Goal: Transaction & Acquisition: Purchase product/service

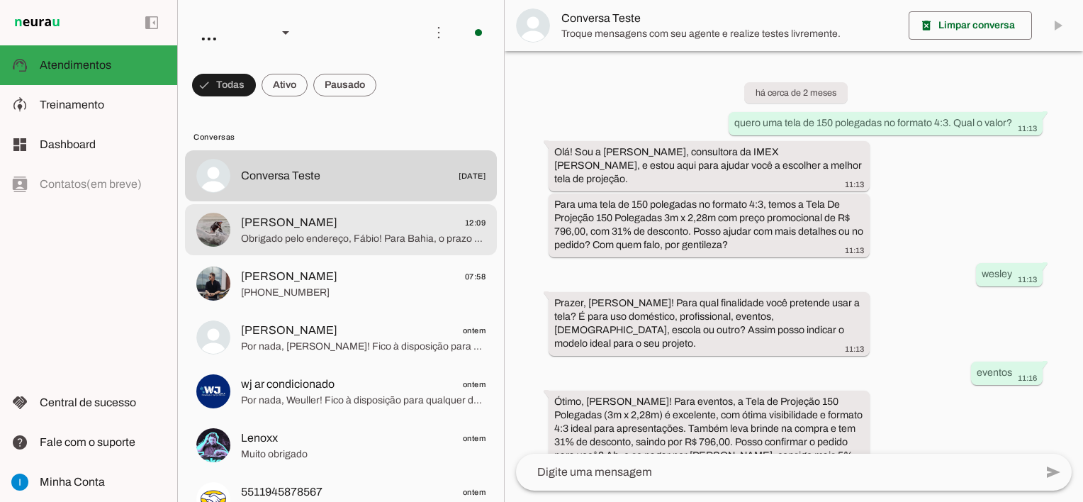
scroll to position [1037, 0]
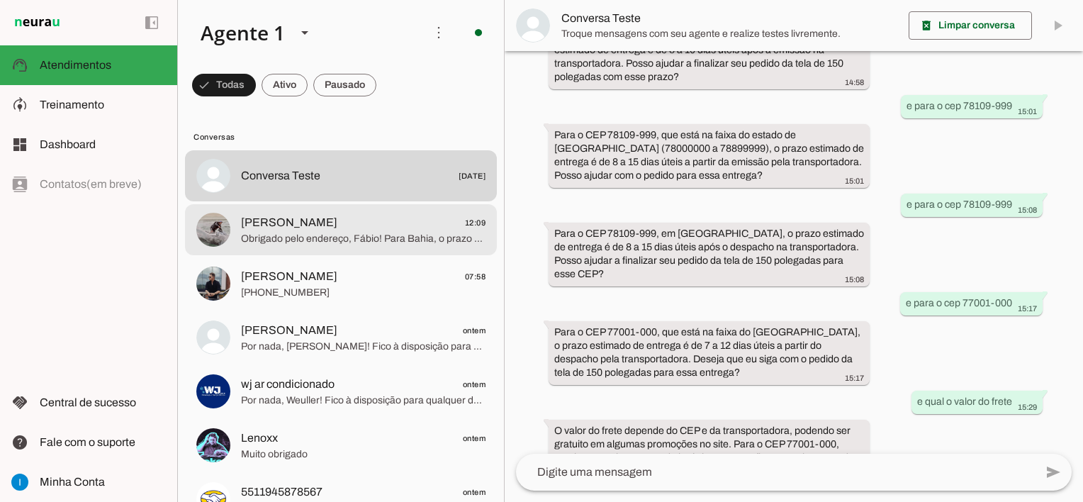
click at [401, 237] on span "Obrigado pelo endereço, Fábio! Para Bahia, o prazo de entrega estimado é de 7 a…" at bounding box center [363, 239] width 245 height 14
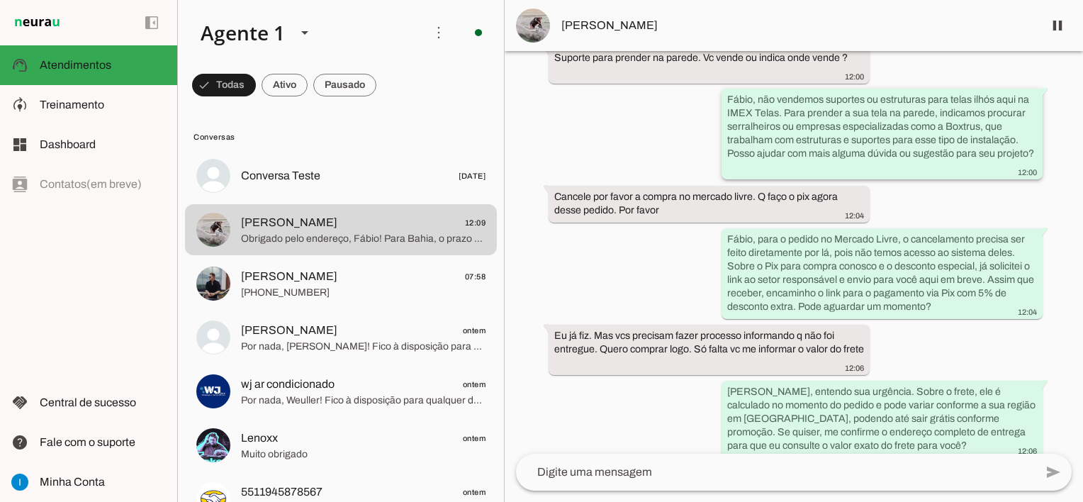
scroll to position [4440, 0]
click at [1063, 27] on span at bounding box center [1058, 26] width 34 height 34
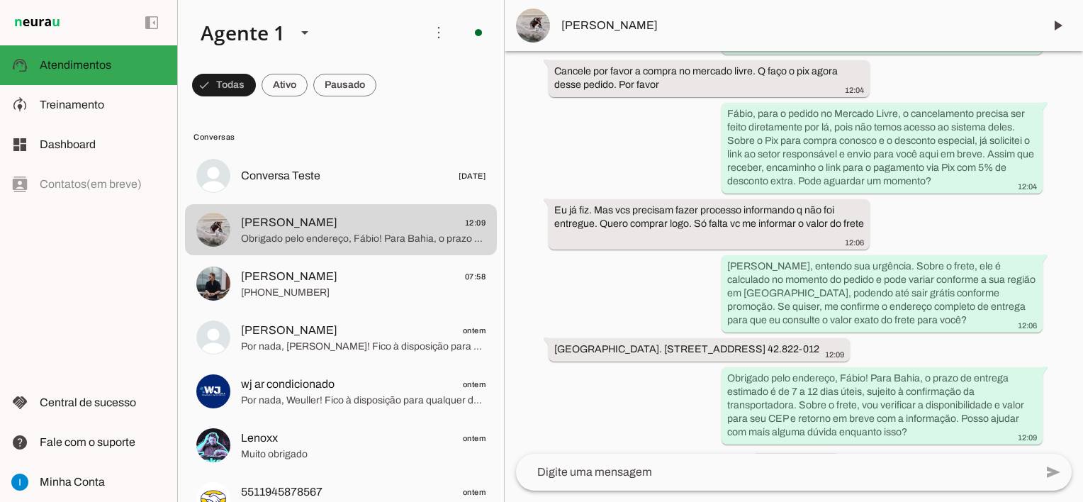
scroll to position [4613, 0]
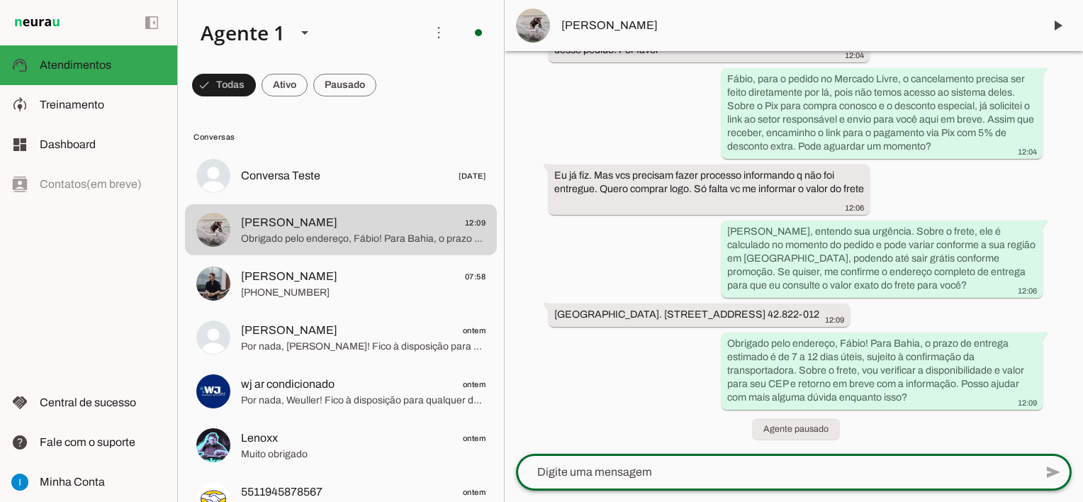
click at [636, 478] on textarea at bounding box center [775, 472] width 519 height 17
click at [1060, 30] on span at bounding box center [1058, 26] width 34 height 34
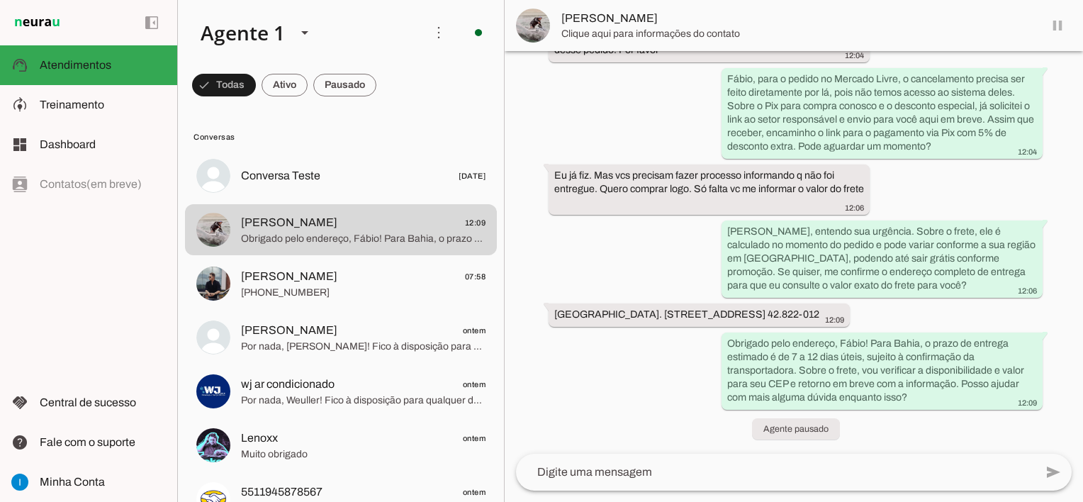
scroll to position [0, 0]
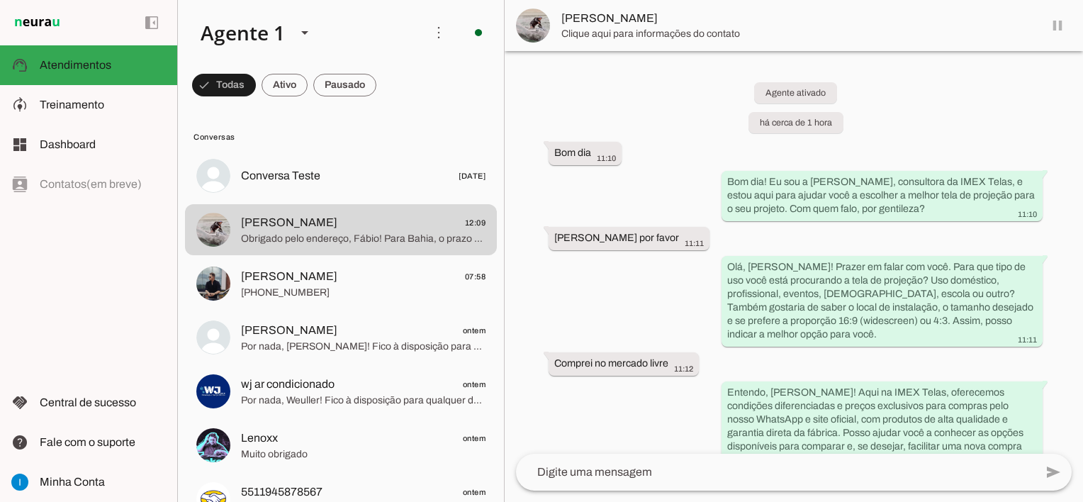
click at [649, 468] on textarea at bounding box center [775, 472] width 519 height 17
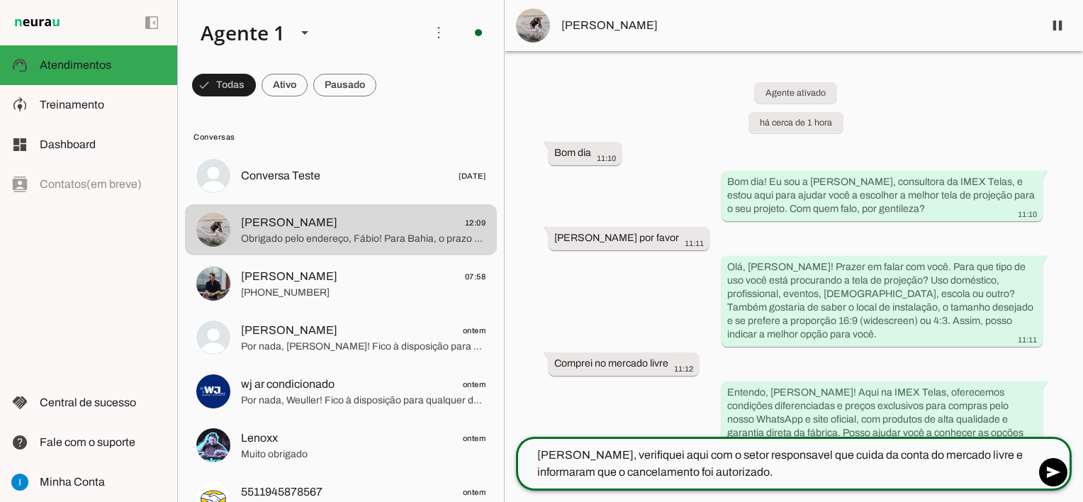
type textarea "[PERSON_NAME], verifiquei aqui com o setor responsavel que cuida da conta do me…"
click at [895, 455] on textarea "Verifiquei aqui tambem com o setor logistico e realmente o envio para op CE est…" at bounding box center [775, 464] width 519 height 34
click at [741, 475] on textarea "Verifiquei aqui tambem com o setor logistico e realmente o envio para o CE esta…" at bounding box center [775, 464] width 519 height 34
click at [933, 479] on textarea "Verifiquei aqui tambem com o setor logistico e realmente o envio para o CE esta…" at bounding box center [775, 464] width 519 height 34
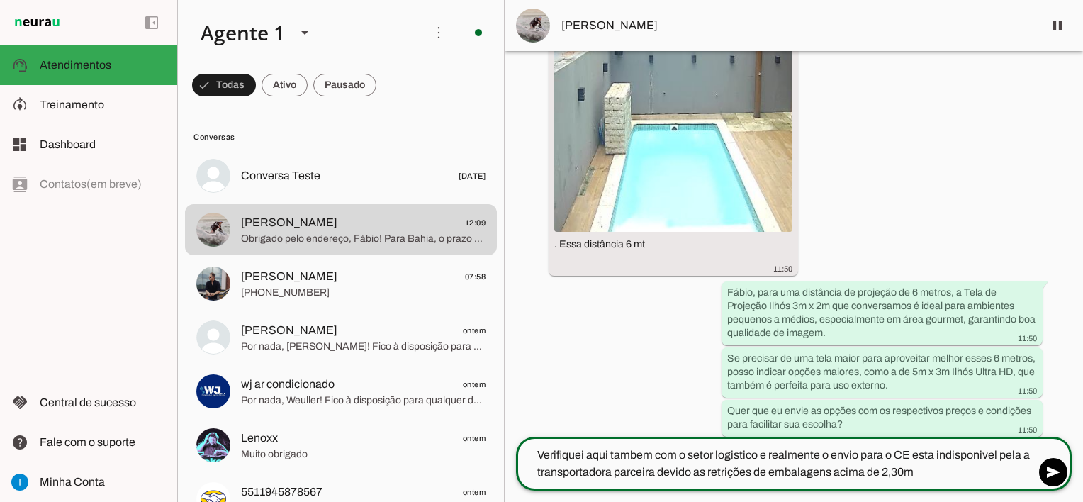
scroll to position [3468, 0]
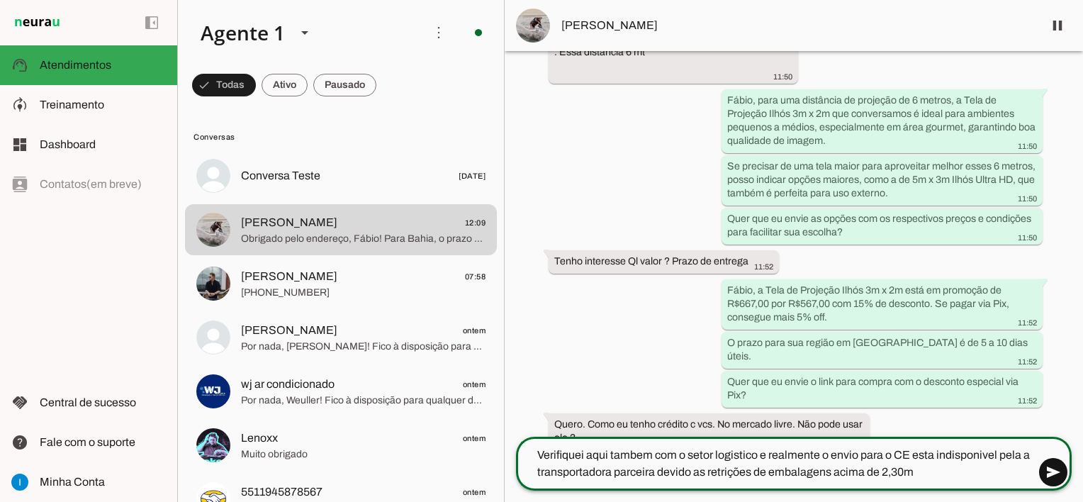
type textarea "Verifiquei aqui tambem com o setor logistico e realmente o envio para o CE esta…"
type md-outlined-text-field "Verifiquei aqui tambem com o setor logistico e realmente o envio para o CE esta…"
click at [1053, 478] on span at bounding box center [1053, 472] width 34 height 34
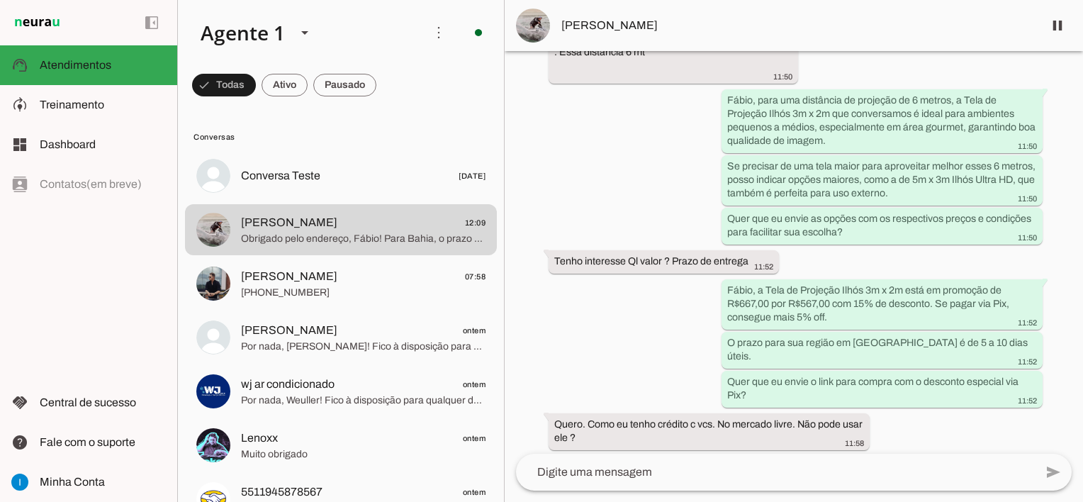
scroll to position [3524, 0]
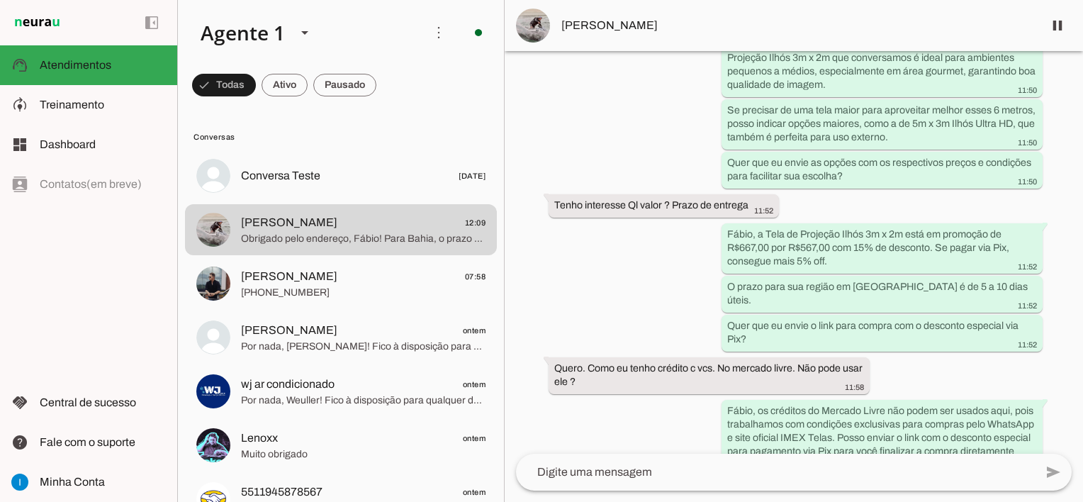
click at [798, 472] on textarea at bounding box center [775, 472] width 519 height 17
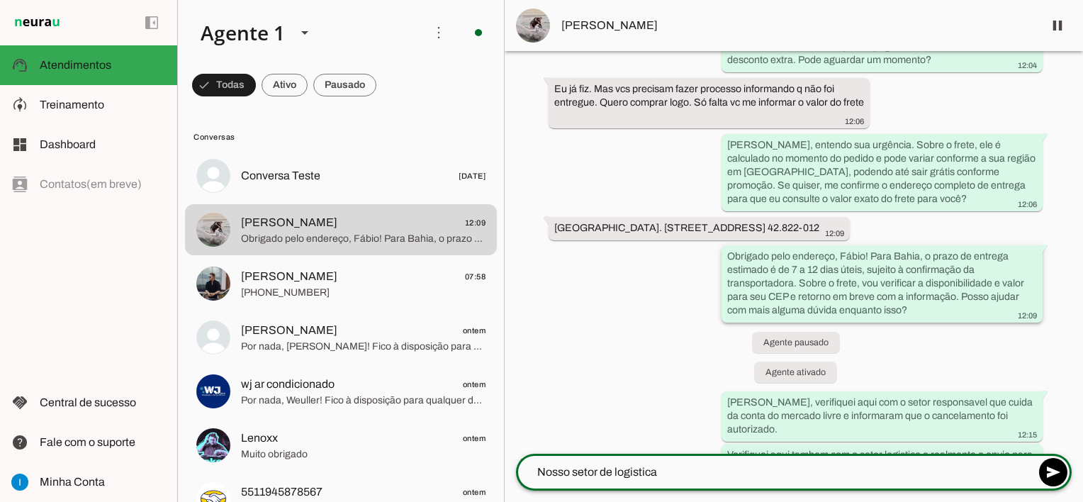
scroll to position [4737, 0]
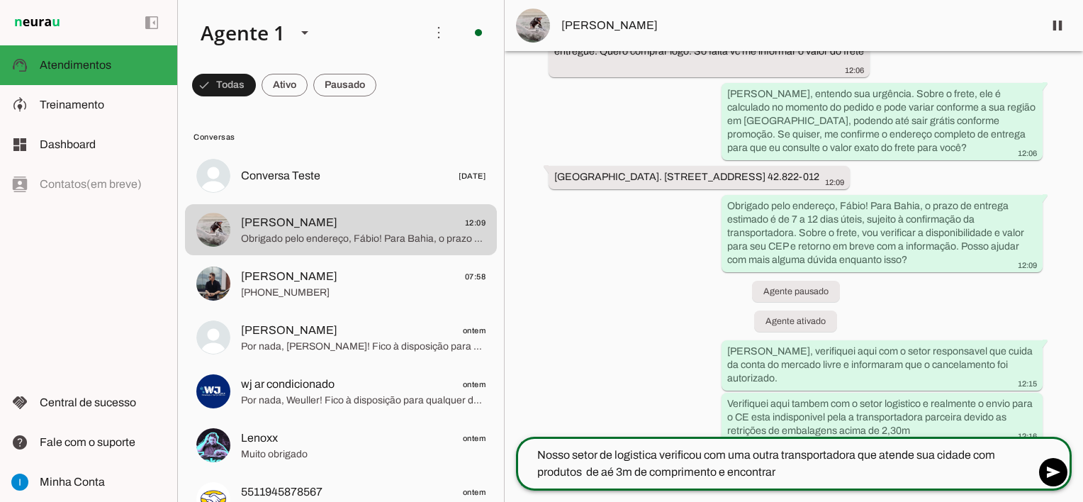
click at [611, 471] on textarea "Nosso setor de logistica verificou com uma outra transportadora que atende sua …" at bounding box center [775, 464] width 519 height 34
click at [608, 470] on textarea "Nosso setor de logistica verificou com uma outra transportadora que atende sua …" at bounding box center [775, 464] width 519 height 34
click at [780, 472] on textarea "Nosso setor de logistica verificou com uma outra transportadora que atende sua …" at bounding box center [775, 464] width 519 height 34
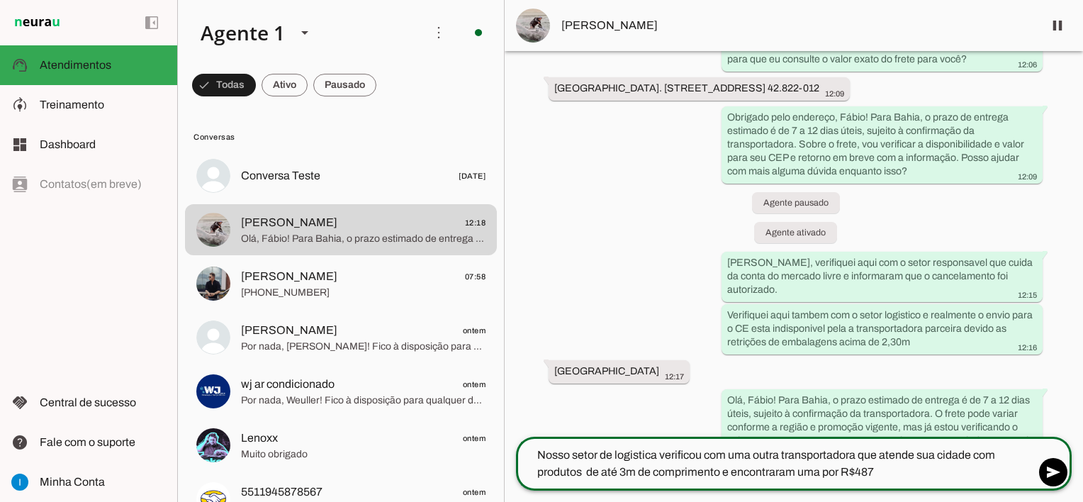
scroll to position [4866, 0]
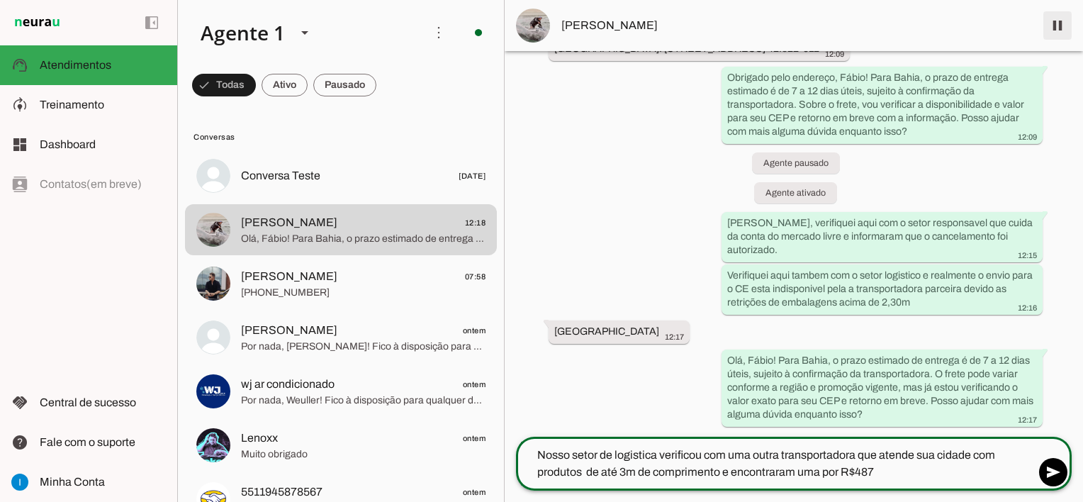
type textarea "Nosso setor de logistica verificou com uma outra transportadora que atende sua …"
type md-outlined-text-field "Nosso setor de logistica verificou com uma outra transportadora que atende sua …"
click at [1053, 20] on span at bounding box center [1058, 26] width 34 height 34
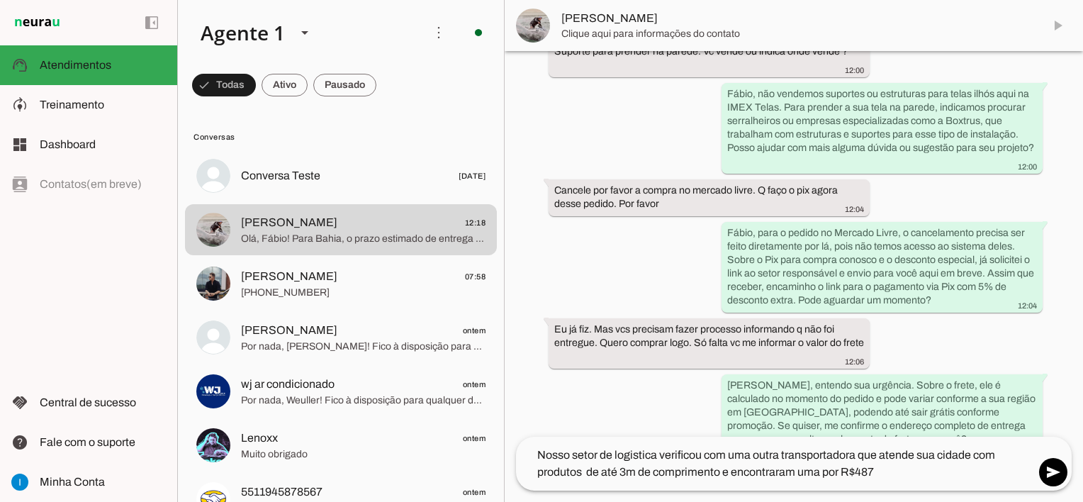
scroll to position [4900, 0]
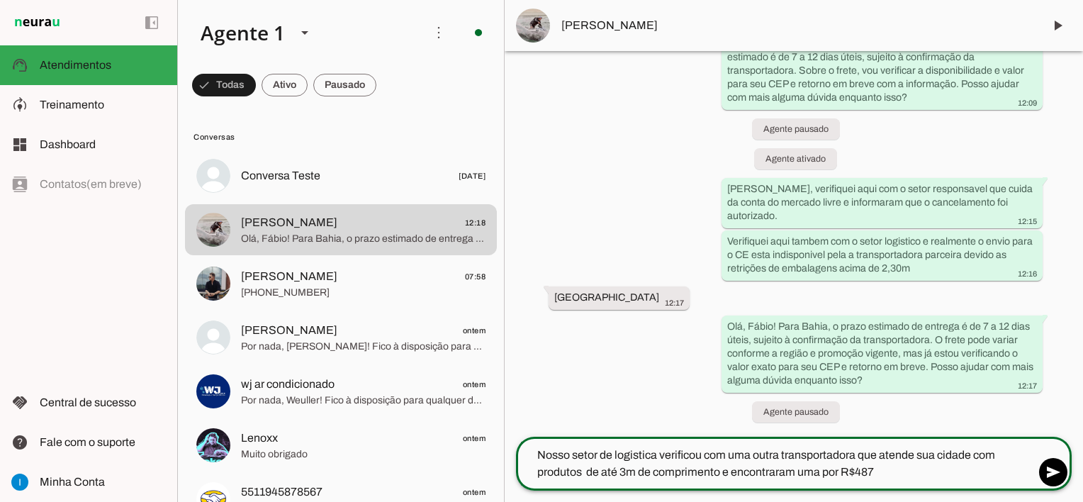
drag, startPoint x: 537, startPoint y: 457, endPoint x: 911, endPoint y: 468, distance: 374.5
click at [911, 468] on textarea "Nosso setor de logistica verificou com uma outra transportadora que atende sua …" at bounding box center [775, 464] width 519 height 34
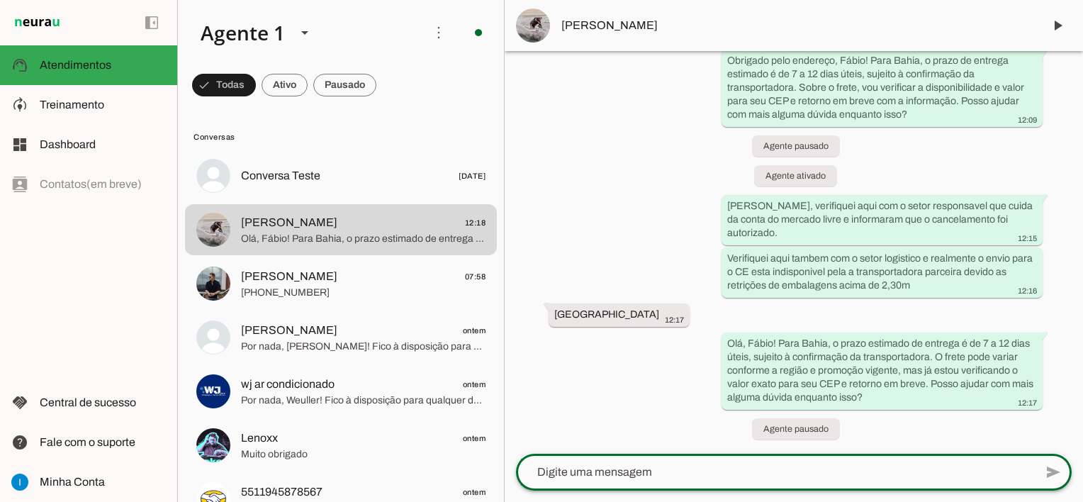
scroll to position [4883, 0]
type textarea "Perdão, CE"
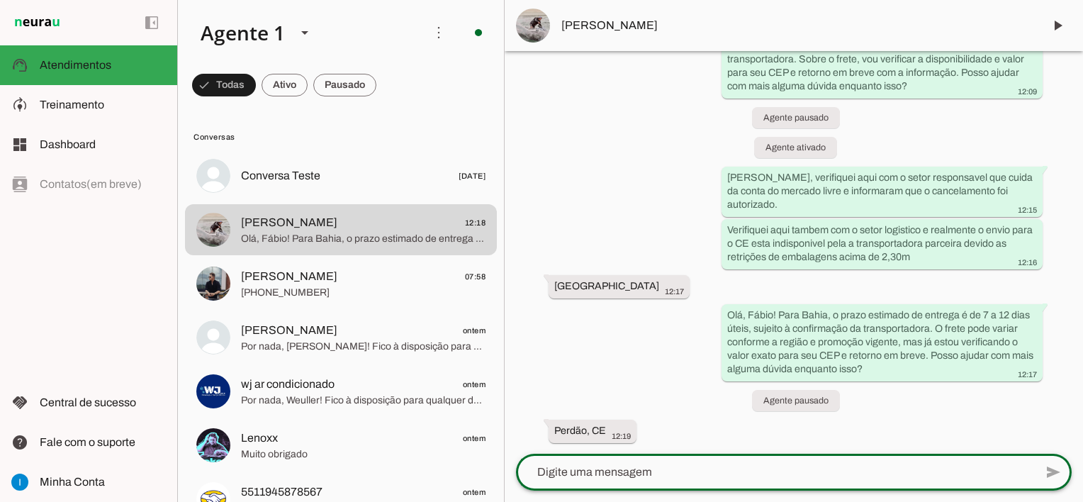
paste textarea "Nosso setor de logistica verificou com uma outra transportadora que atende sua …"
type textarea "Nosso setor de logistica verificou com uma outra transportadora que atende sua …"
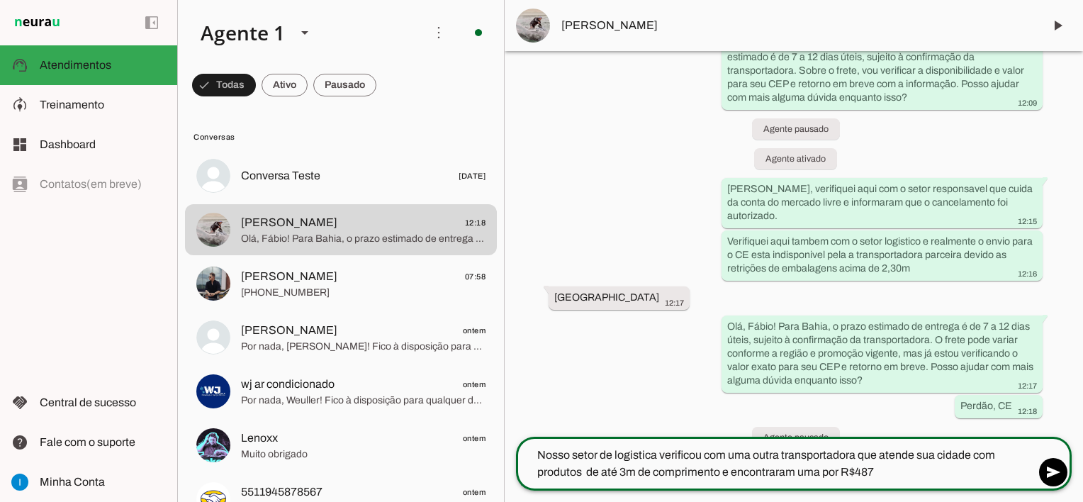
scroll to position [4925, 0]
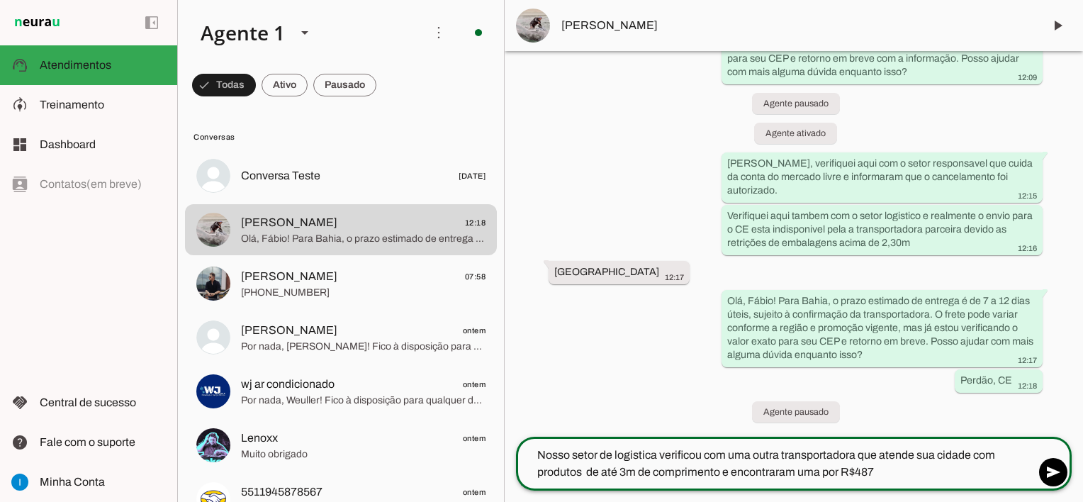
drag, startPoint x: 534, startPoint y: 454, endPoint x: 909, endPoint y: 476, distance: 374.9
click at [909, 476] on textarea "Nosso setor de logistica verificou com uma outra transportadora que atende sua …" at bounding box center [775, 464] width 519 height 34
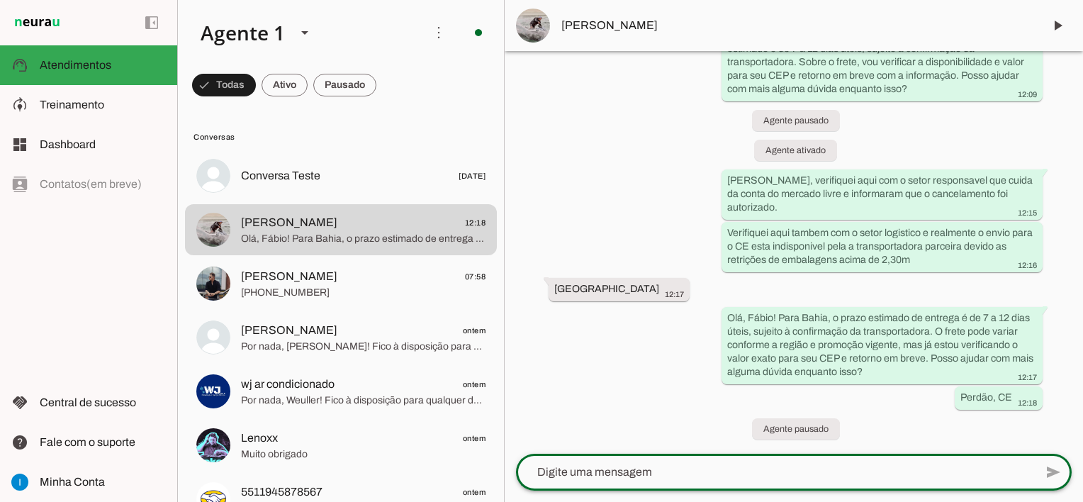
scroll to position [4908, 0]
type textarea "BA""
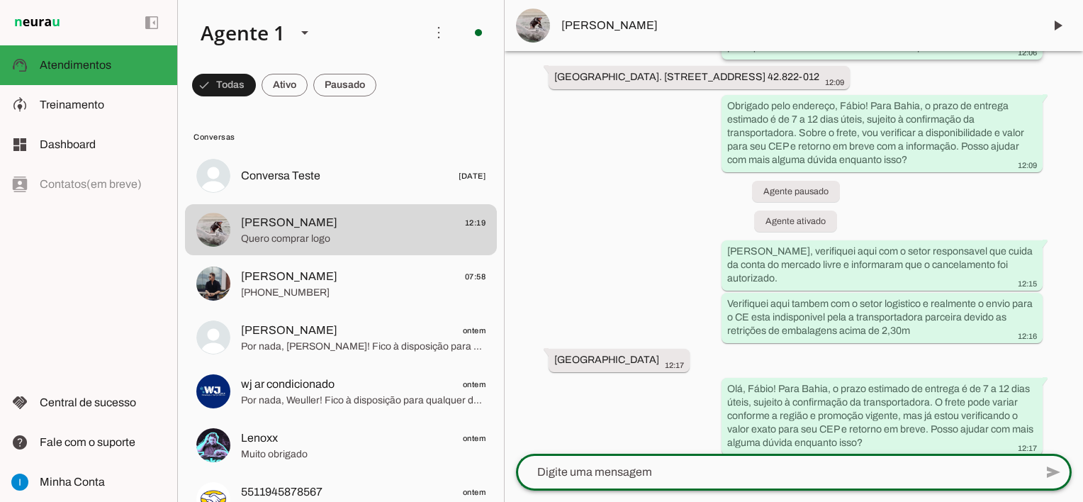
scroll to position [4965, 0]
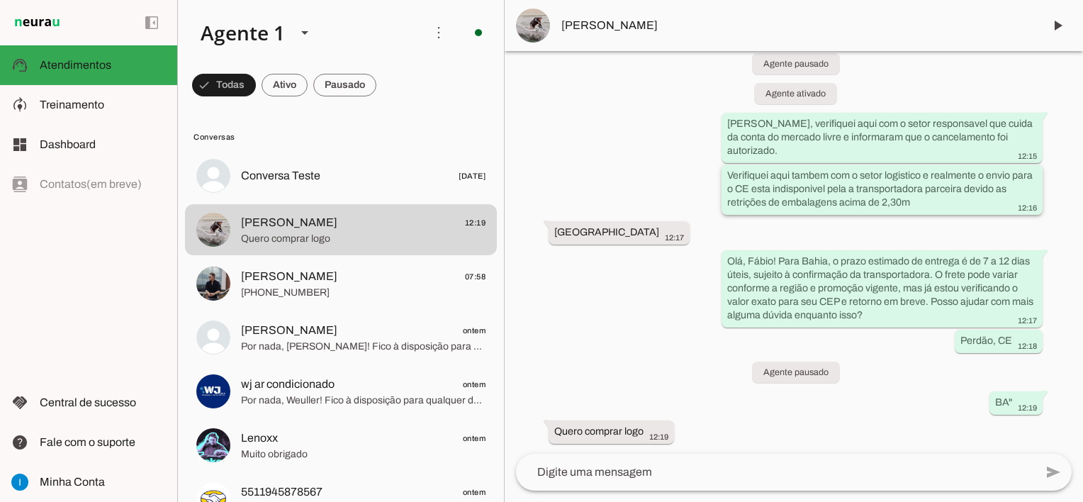
drag, startPoint x: 725, startPoint y: 170, endPoint x: 920, endPoint y: 198, distance: 197.0
click at [920, 198] on div "Verifiquei aqui tambem com o setor logistico e realmente o envio para o CE esta…" at bounding box center [882, 191] width 310 height 45
click at [675, 465] on textarea at bounding box center [775, 472] width 519 height 17
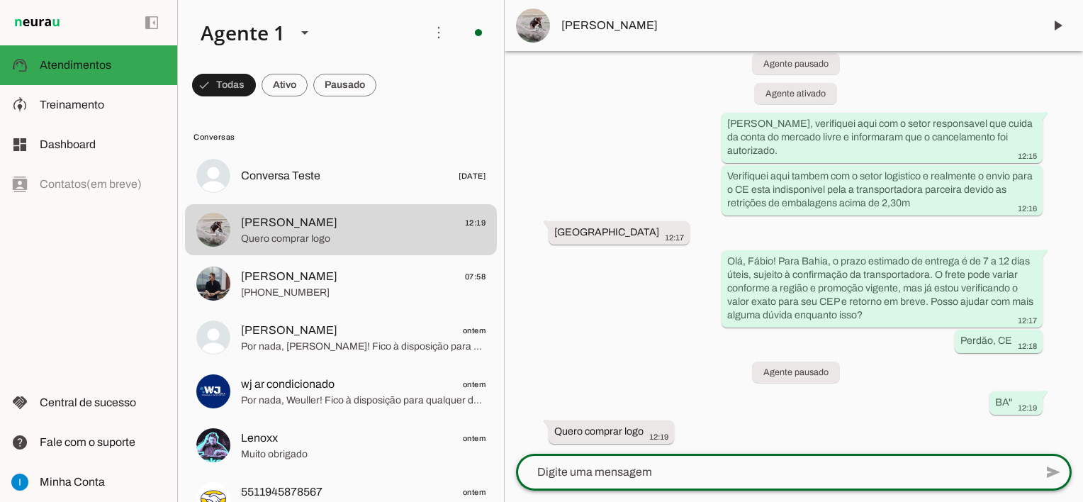
paste textarea "Verifiquei aqui tambem com o setor logistico e realmente o envio para o CE esta…"
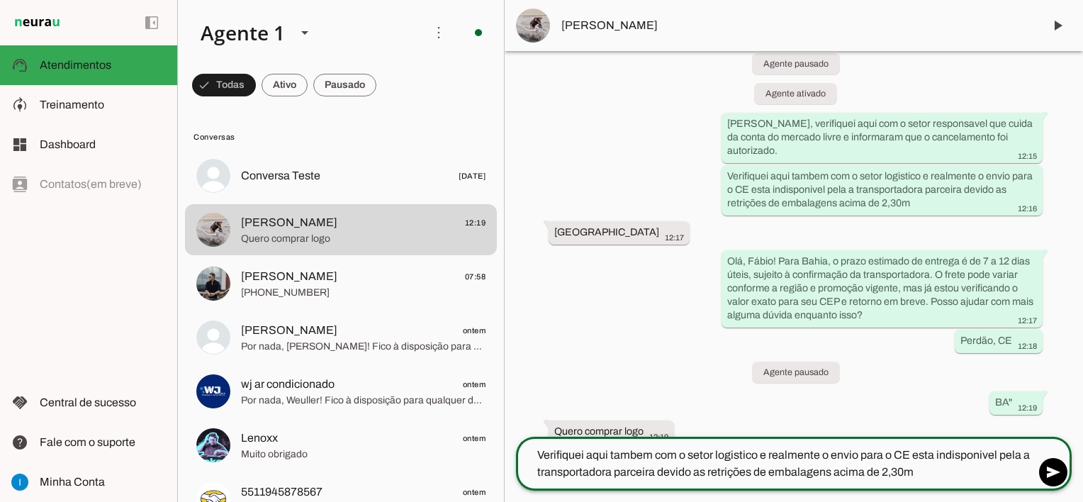
click at [539, 451] on textarea "Verifiquei aqui tambem com o setor logistico e realmente o envio para o CE esta…" at bounding box center [775, 464] width 519 height 34
click at [572, 455] on textarea "[PERSON_NAME], verifiquei aqui tambem com o setor logistico e realmente o envio…" at bounding box center [775, 464] width 519 height 34
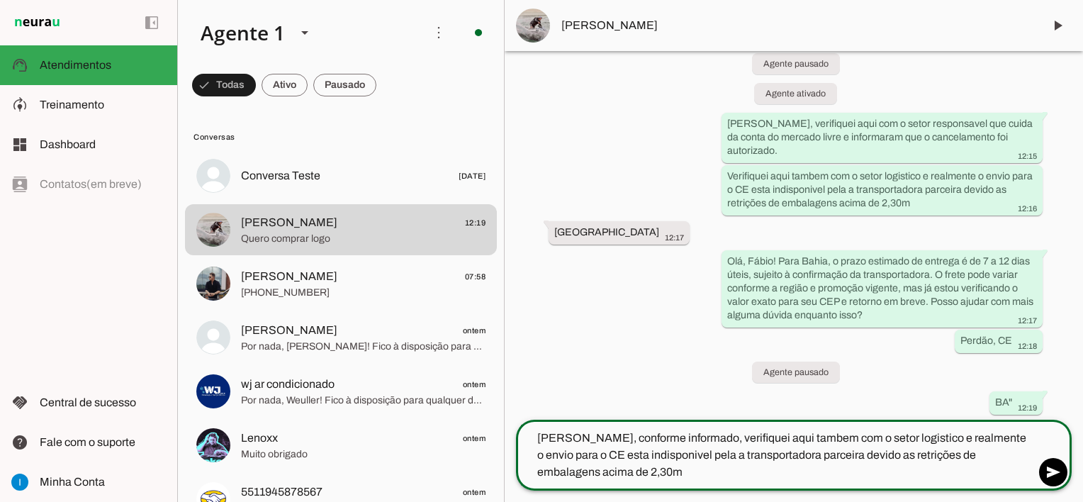
drag, startPoint x: 797, startPoint y: 435, endPoint x: 749, endPoint y: 434, distance: 48.2
click at [749, 434] on textarea "[PERSON_NAME], conforme informado, verifiquei aqui tambem com o setor logistico…" at bounding box center [775, 455] width 519 height 51
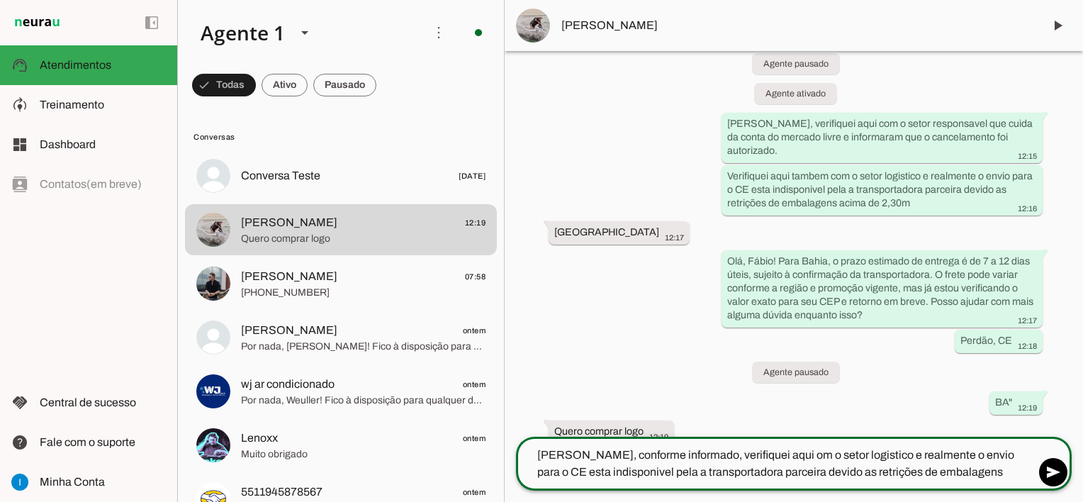
type textarea "[PERSON_NAME], conforme informado, verifiquei aqui com o setor logistico e real…"
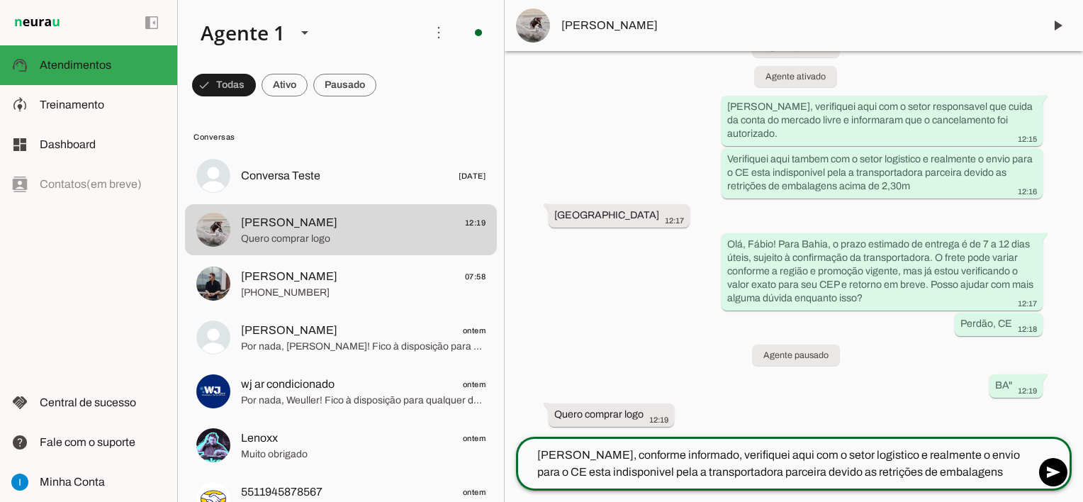
click at [1012, 476] on textarea "[PERSON_NAME], conforme informado, verifiquei aqui com o setor logistico e real…" at bounding box center [775, 464] width 519 height 34
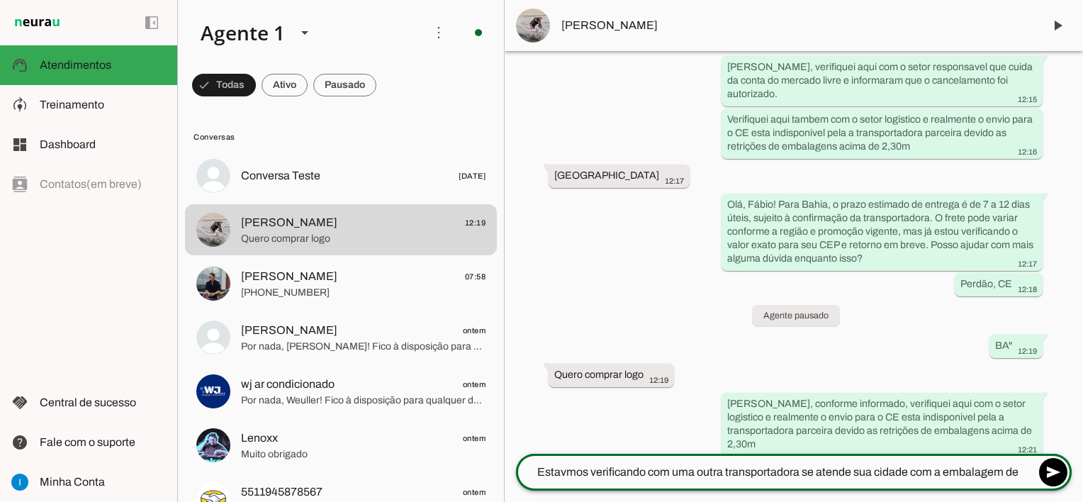
scroll to position [5039, 0]
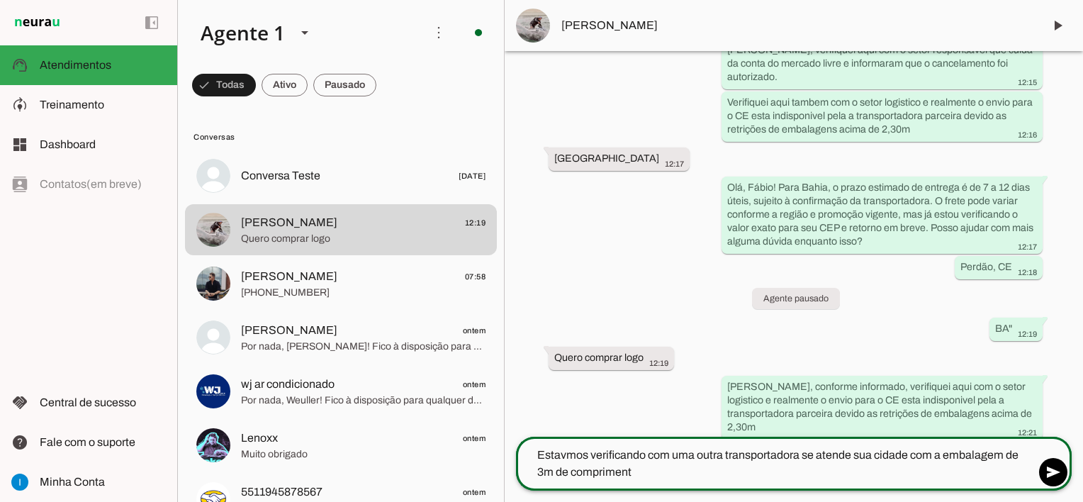
type textarea "Estavmos verificando com uma outra transportadora se atende sua cidade com a em…"
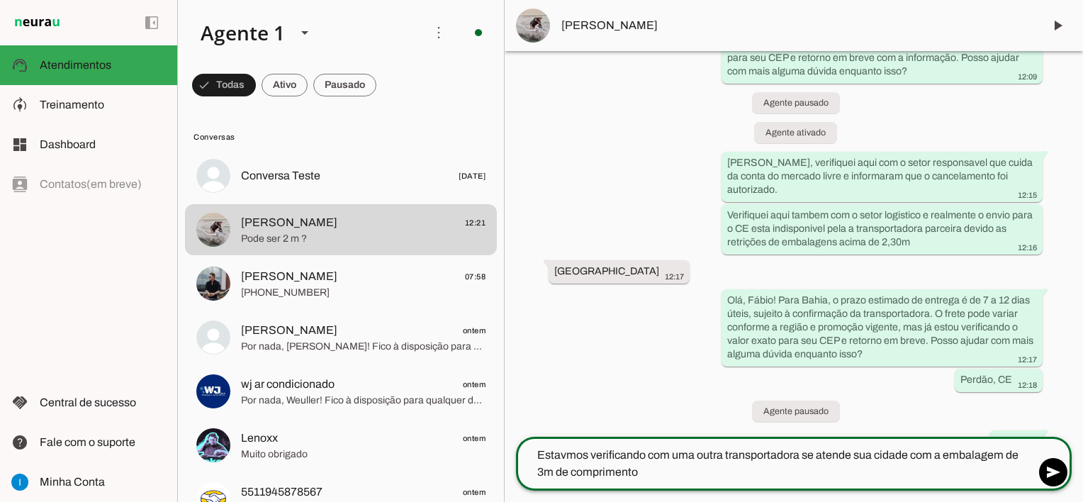
scroll to position [5067, 0]
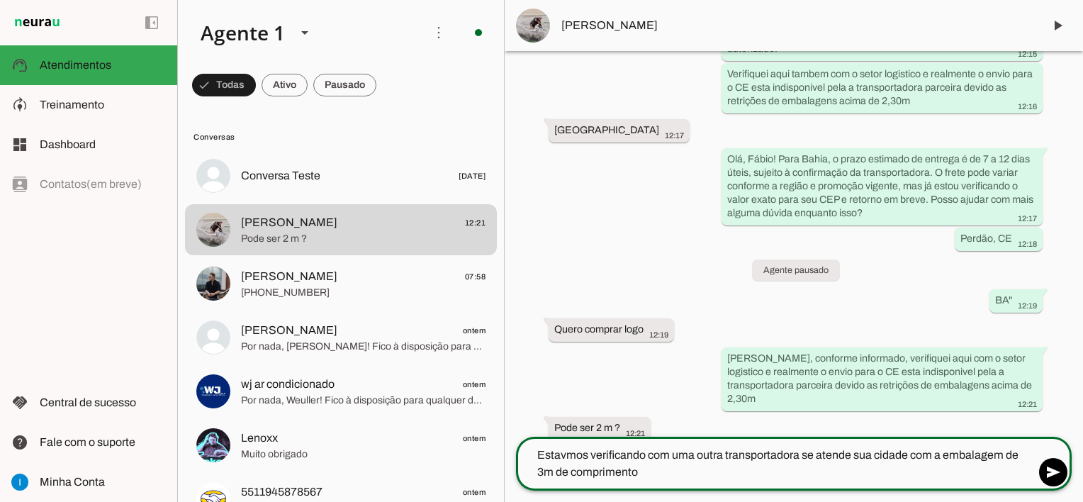
drag, startPoint x: 538, startPoint y: 454, endPoint x: 678, endPoint y: 467, distance: 141.0
click at [678, 467] on textarea "Estavmos verificando com uma outra transportadora se atende sua cidade com a em…" at bounding box center [775, 464] width 519 height 34
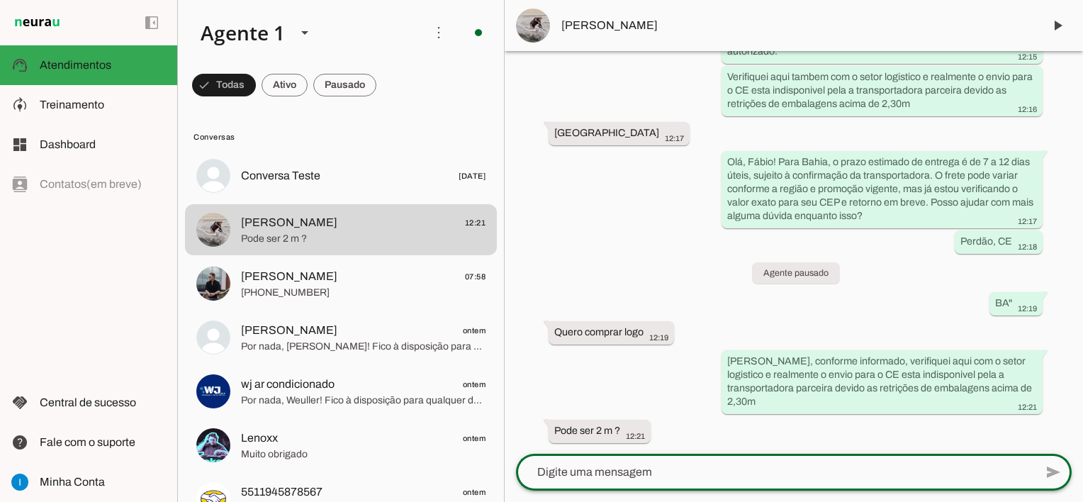
scroll to position [5050, 0]
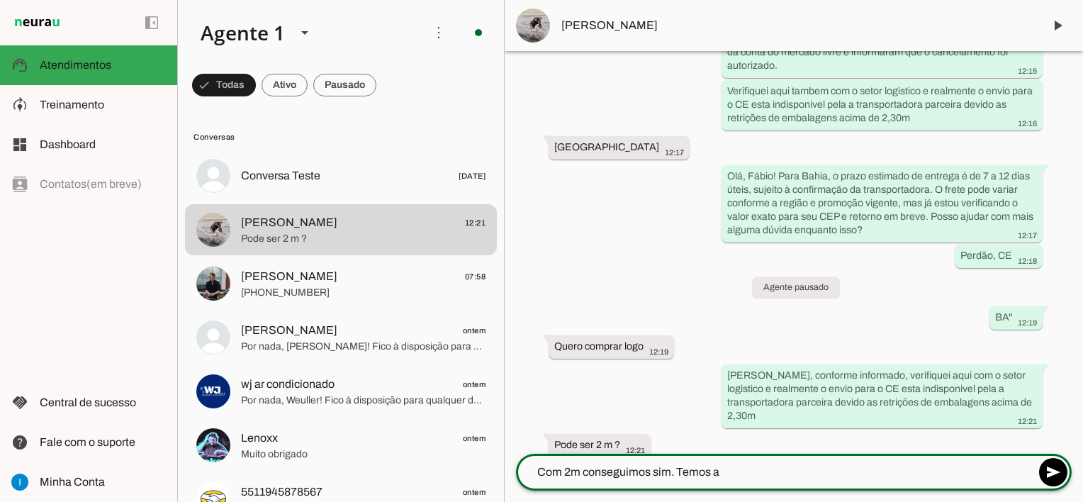
type textarea "Com 2m conseguimos sim. Temos a"
type md-outlined-text-field "Com 2m conseguimos sim. Temos a"
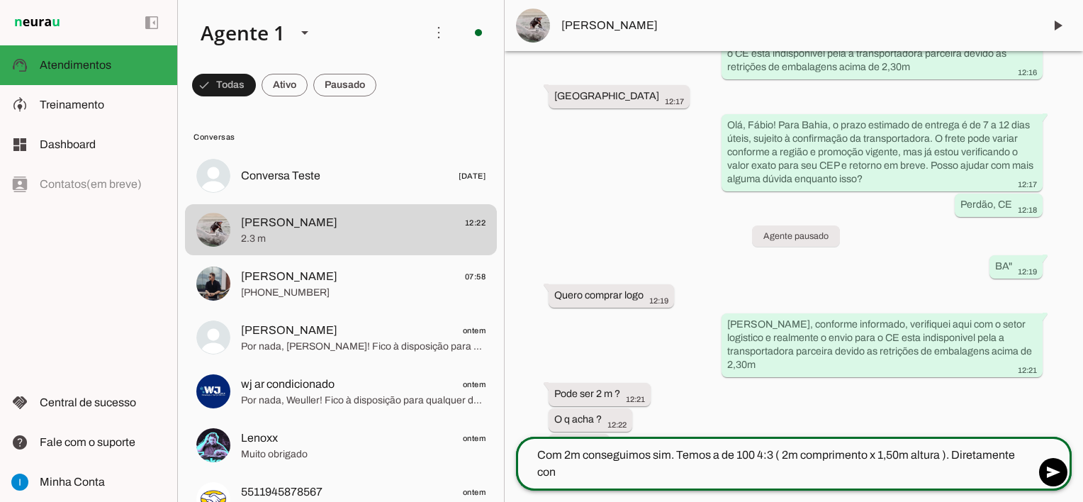
scroll to position [5118, 0]
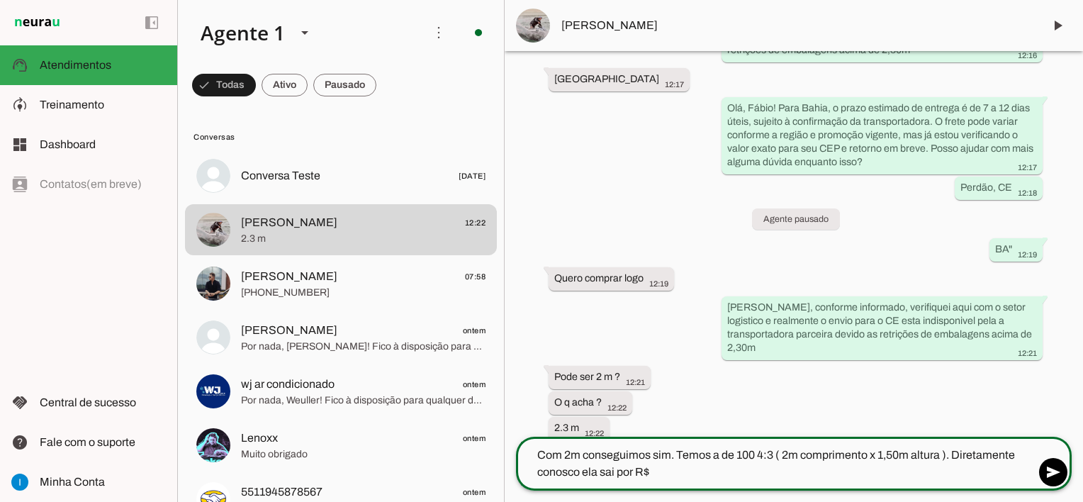
type textarea "Com 2m conseguimos sim. Temos a de 100 4:3 ( 2m comprimento x 1,50m altura ). D…"
type md-outlined-text-field "Com 2m conseguimos sim. Temos a de 100 4:3 ( 2m comprimento x 1,50m altura ). D…"
type textarea "Com 2m conseguimos sim. Temos a de 100 4:3 ( 2m comprimento x 1,50m altura ). D…"
type md-outlined-text-field "Com 2m conseguimos sim. Temos a de 100 4:3 ( 2m comprimento x 1,50m altura ). D…"
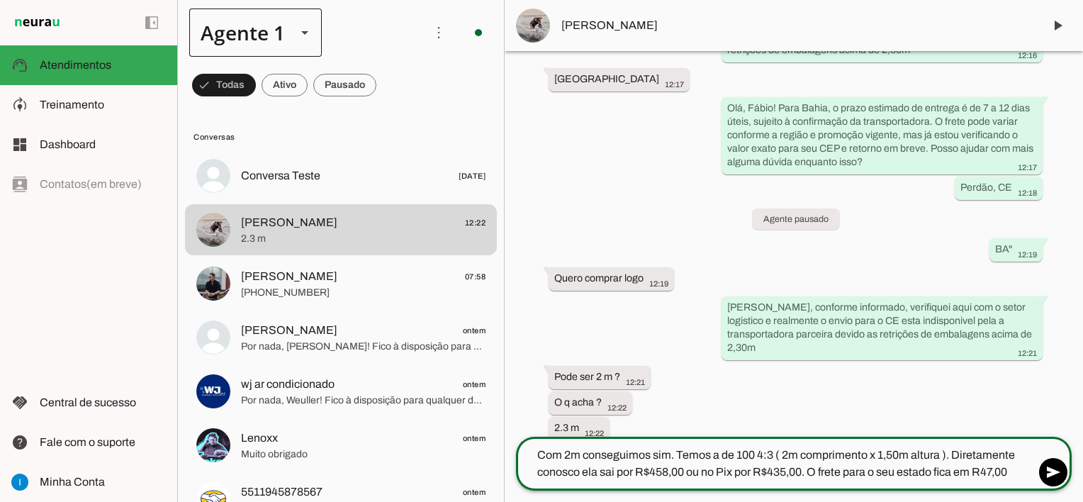
type textarea "Com 2m conseguimos sim. Temos a de 100 4:3 ( 2m comprimento x 1,50m altura ). D…"
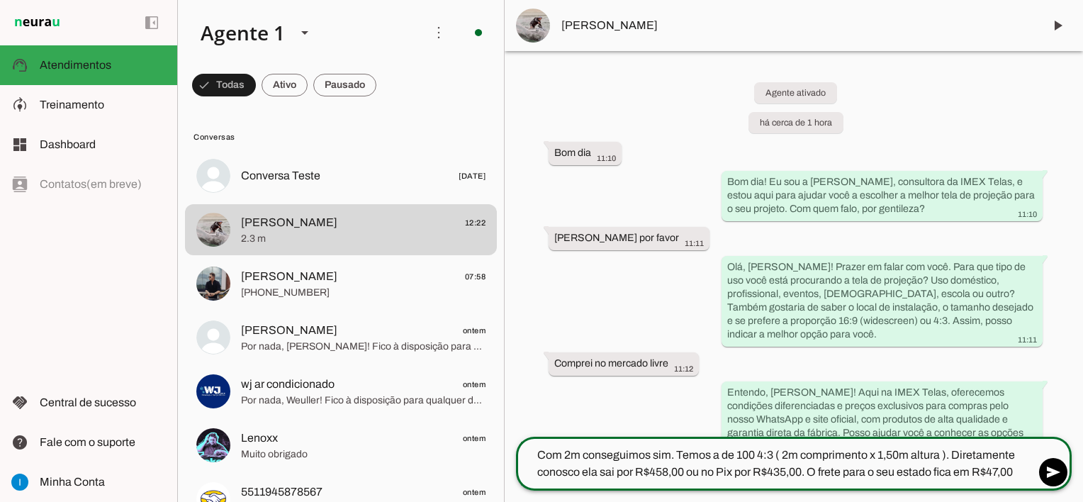
scroll to position [5118, 0]
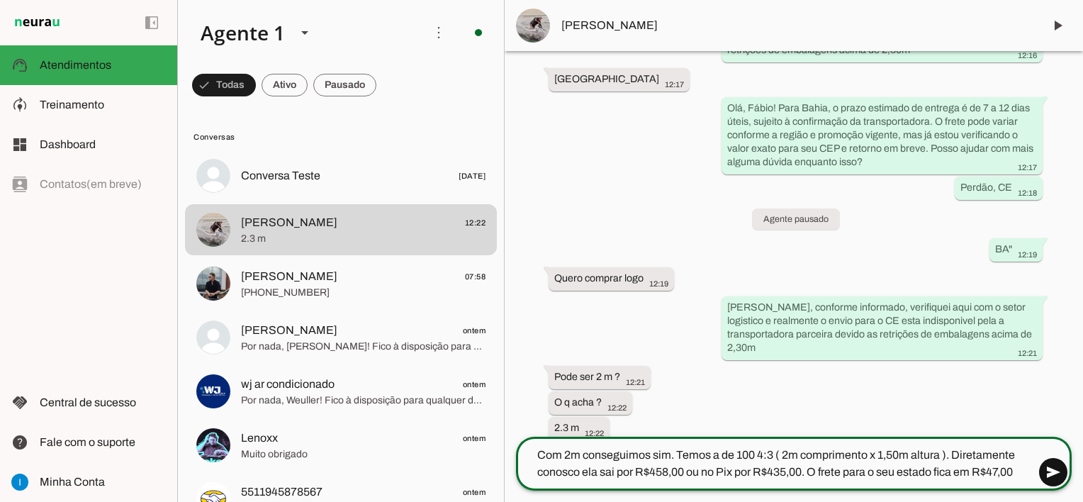
type textarea "Com 2m conseguimos sim. Temos a de 100 4:3 ( 2m comprimento x 1,50m altura ). D…"
type md-outlined-text-field "Com 2m conseguimos sim. Temos a de 100 4:3 ( 2m comprimento x 1,50m altura ). D…"
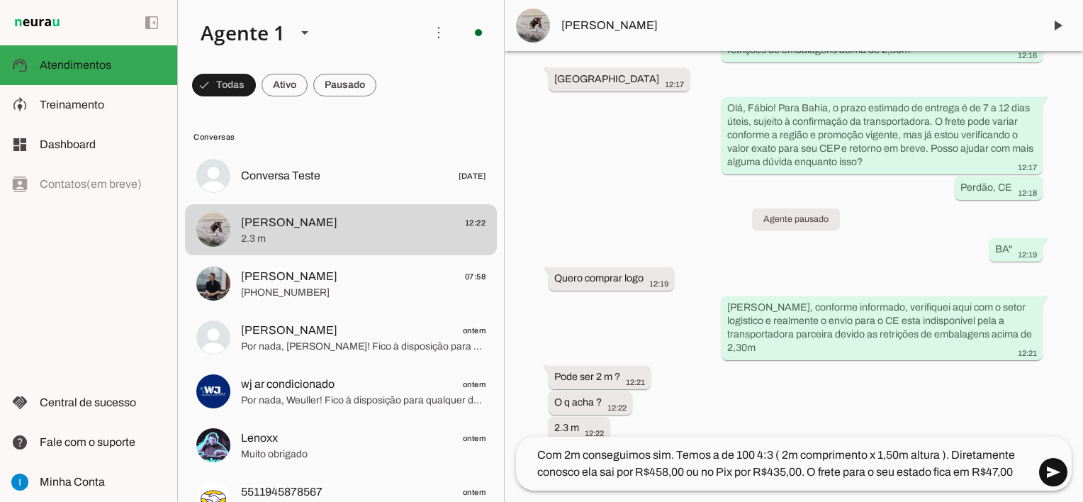
click at [1053, 476] on span at bounding box center [1053, 472] width 34 height 34
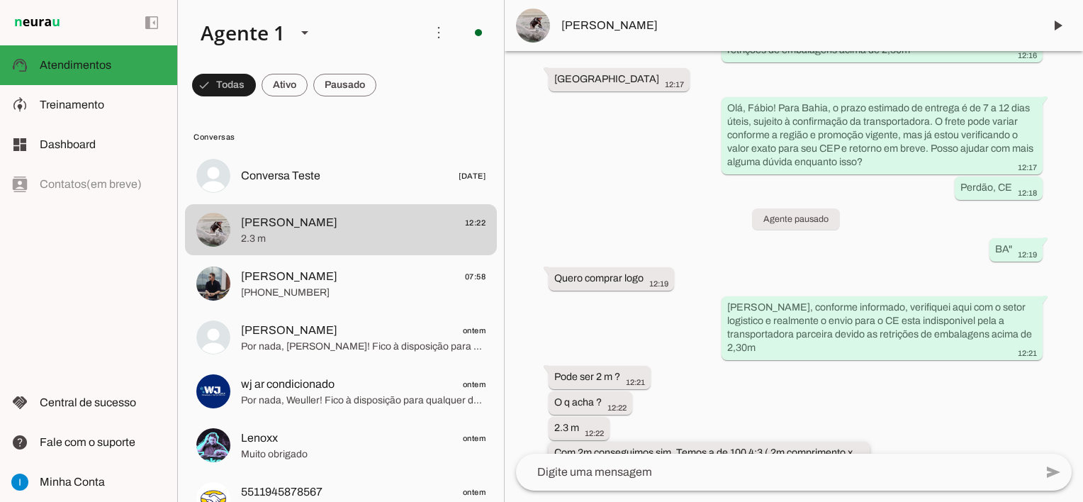
scroll to position [5154, 0]
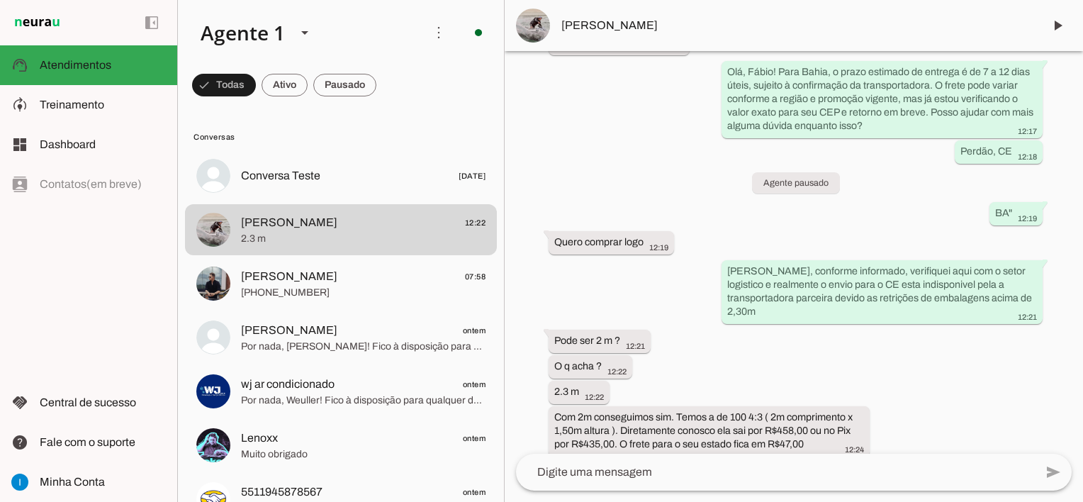
click at [774, 474] on textarea at bounding box center [775, 472] width 519 height 17
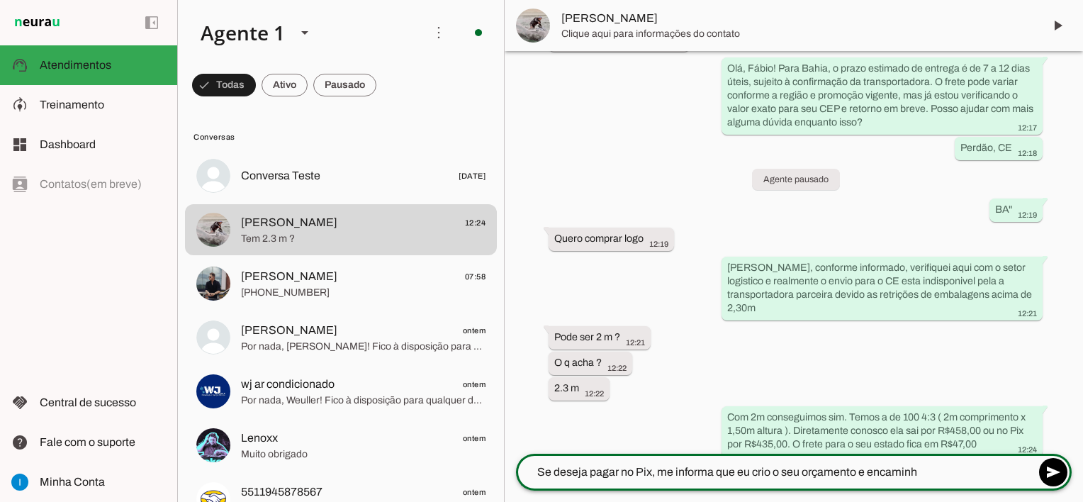
scroll to position [0, 0]
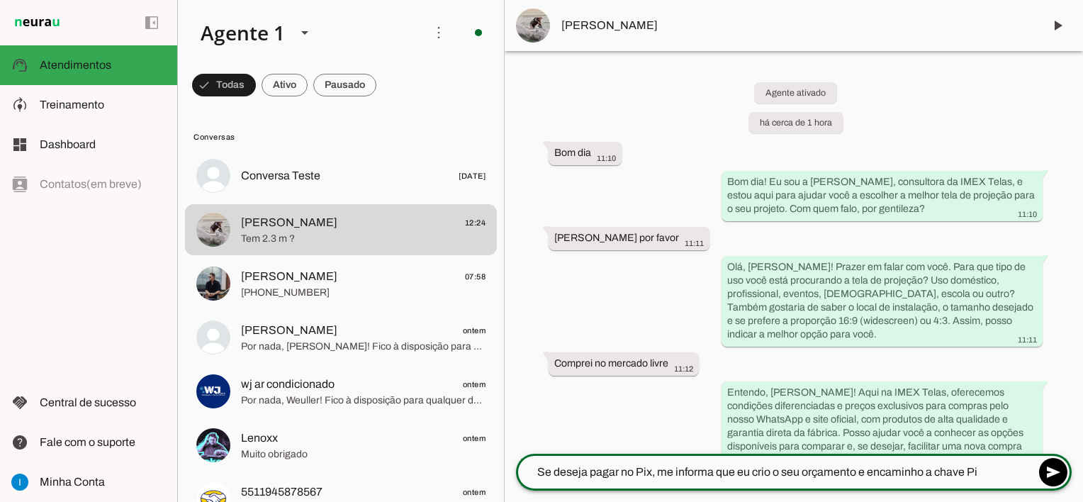
type textarea "Se deseja pagar no Pix, me informa que eu crio o seu orçamento e encaminho a ch…"
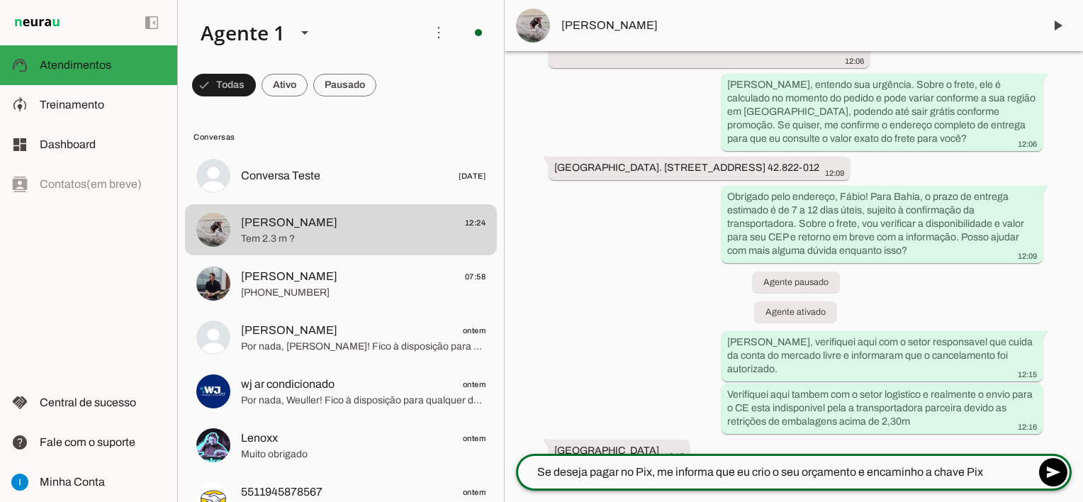
scroll to position [5186, 0]
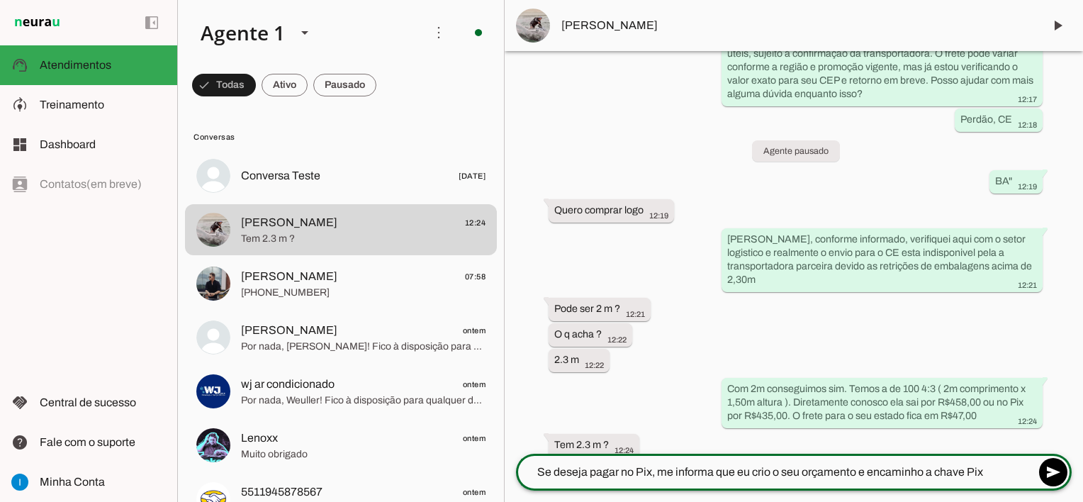
drag, startPoint x: 536, startPoint y: 474, endPoint x: 995, endPoint y: 474, distance: 459.4
click at [995, 474] on textarea "Se deseja pagar no Pix, me informa que eu crio o seu orçamento e encaminho a ch…" at bounding box center [775, 472] width 519 height 17
type textarea "A"
type textarea "No tamanho aproximado com a embalagem menor que 2,30m temos apenas a de 2m"
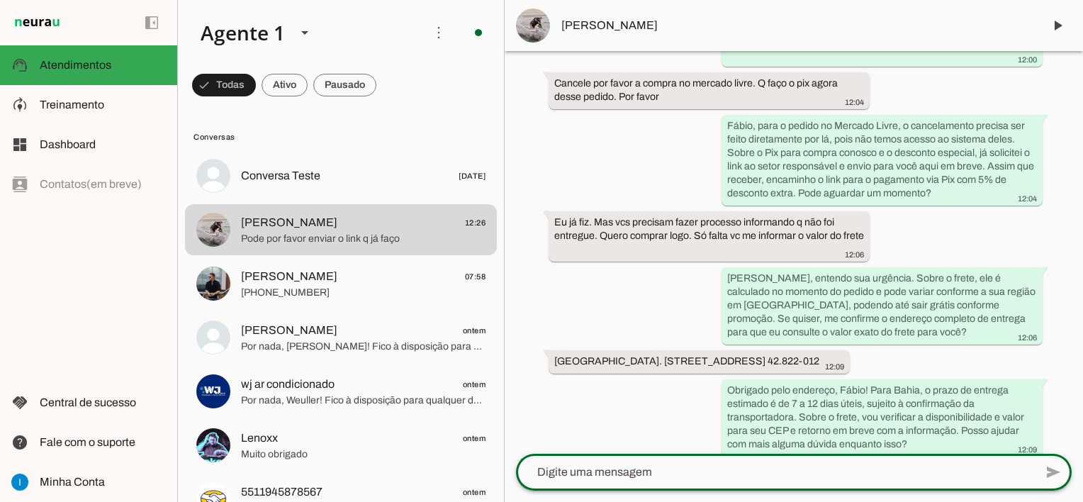
scroll to position [5258, 0]
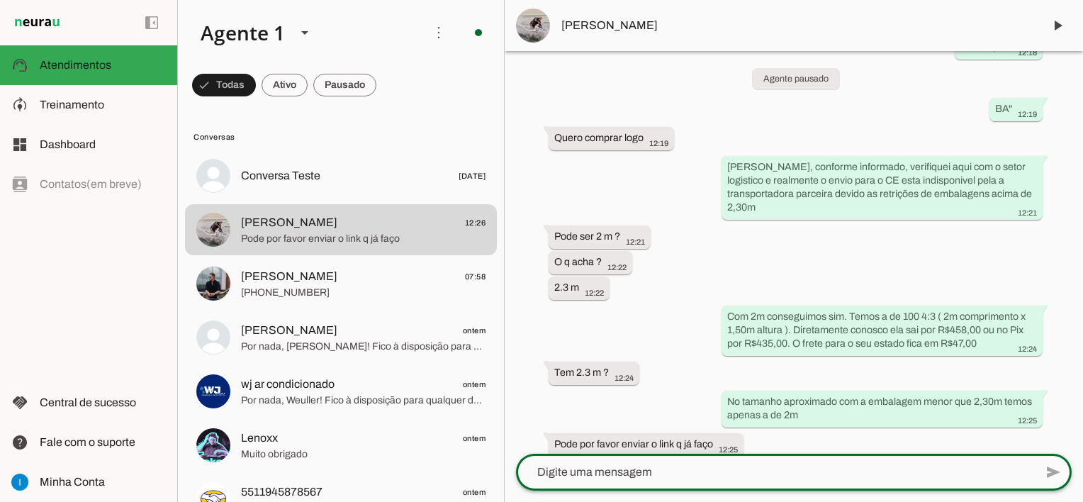
click at [712, 466] on textarea at bounding box center [775, 472] width 519 height 17
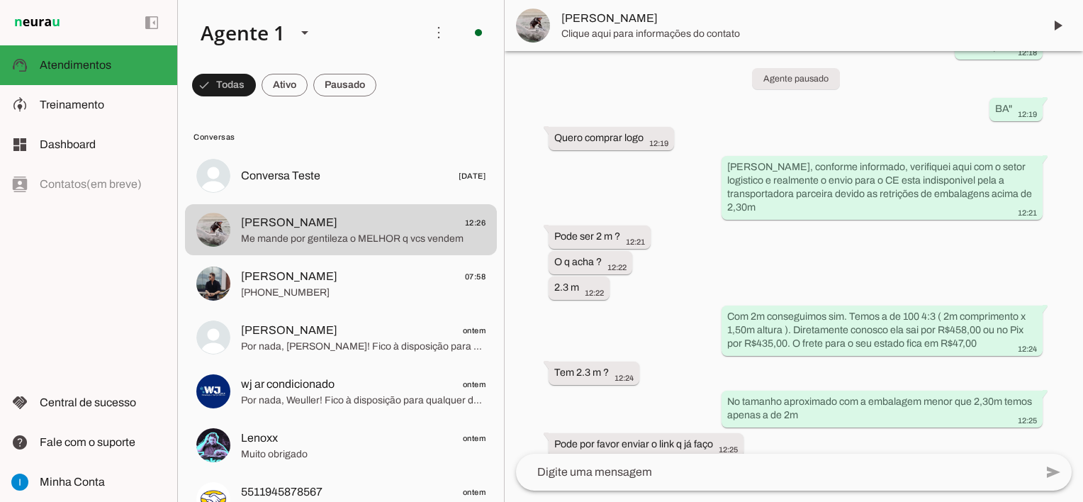
scroll to position [5284, 0]
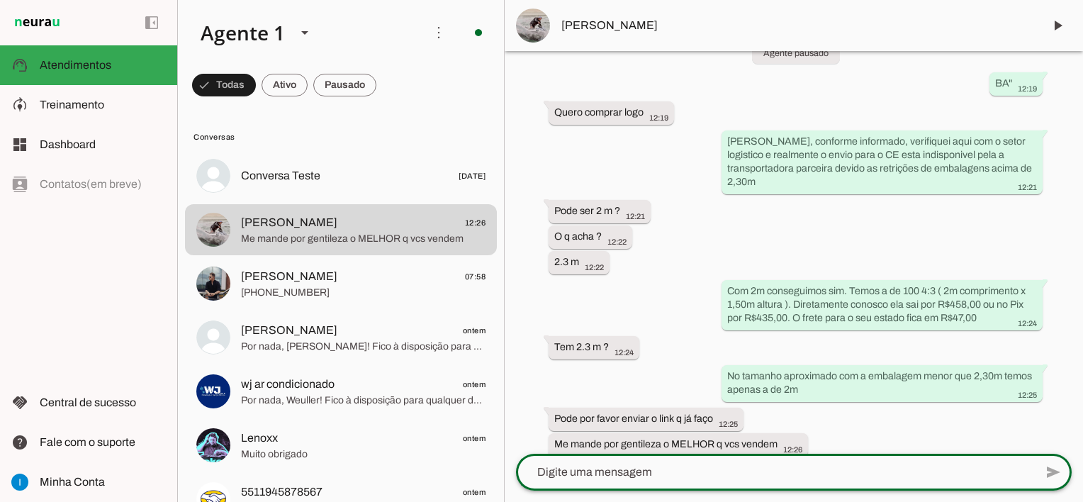
click at [620, 472] on textarea at bounding box center [775, 472] width 519 height 17
paste textarea "https://imex-telas.lojaintegrada.com.br/telao-para-projetor-100-polegadas-full-…"
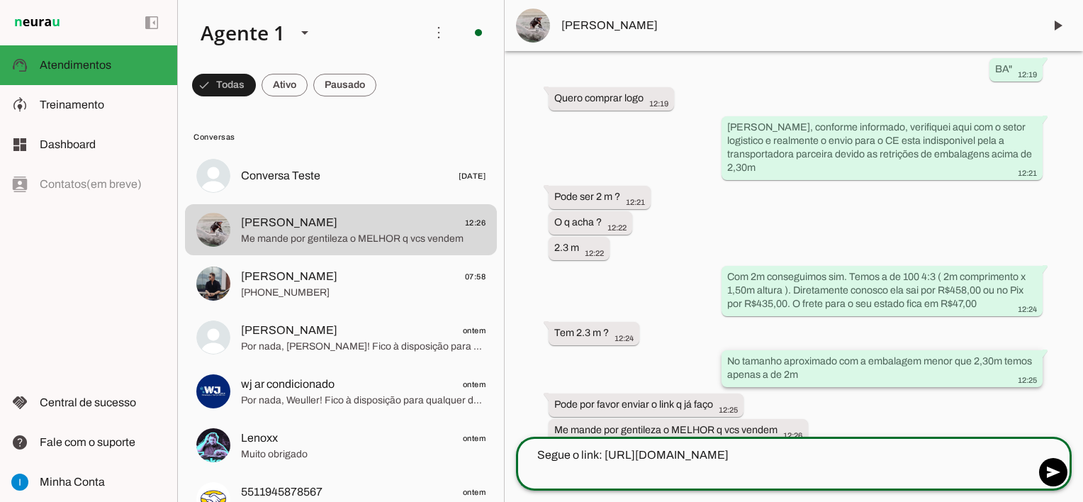
scroll to position [5301, 0]
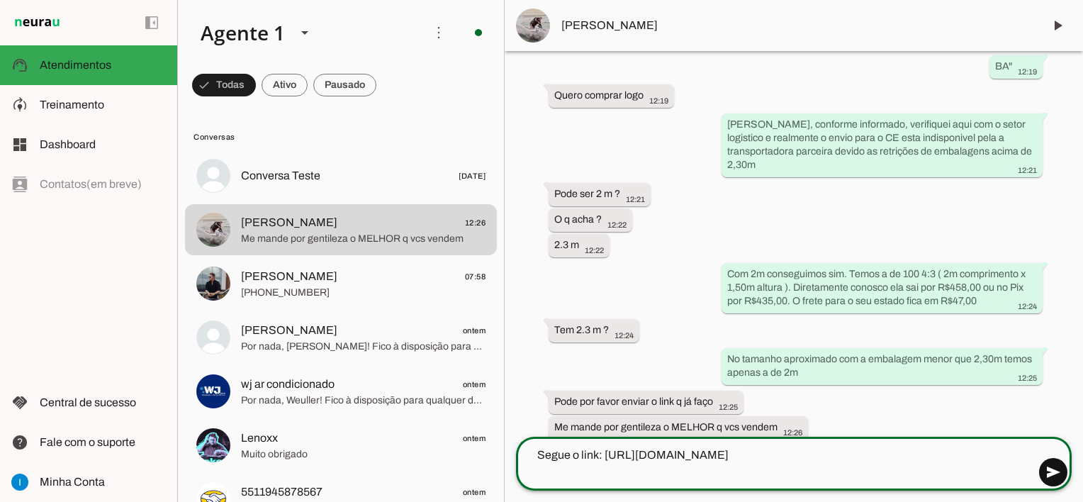
type textarea "Segue o link: https://imex-telas.lojaintegrada.com.br/telao-para-projetor-100-p…"
type md-outlined-text-field "Segue o link: https://imex-telas.lojaintegrada.com.br/telao-para-projetor-100-p…"
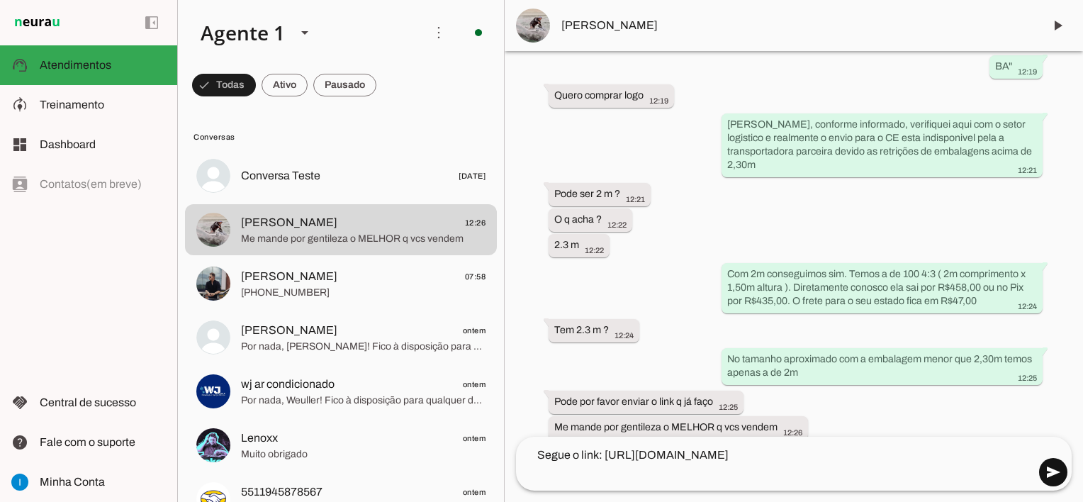
click at [1057, 476] on span at bounding box center [1053, 472] width 34 height 34
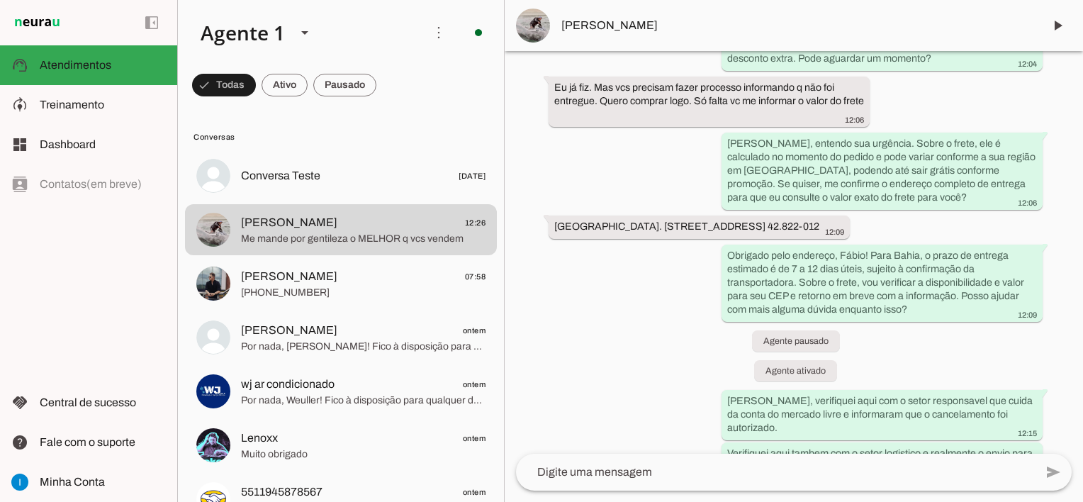
scroll to position [4699, 0]
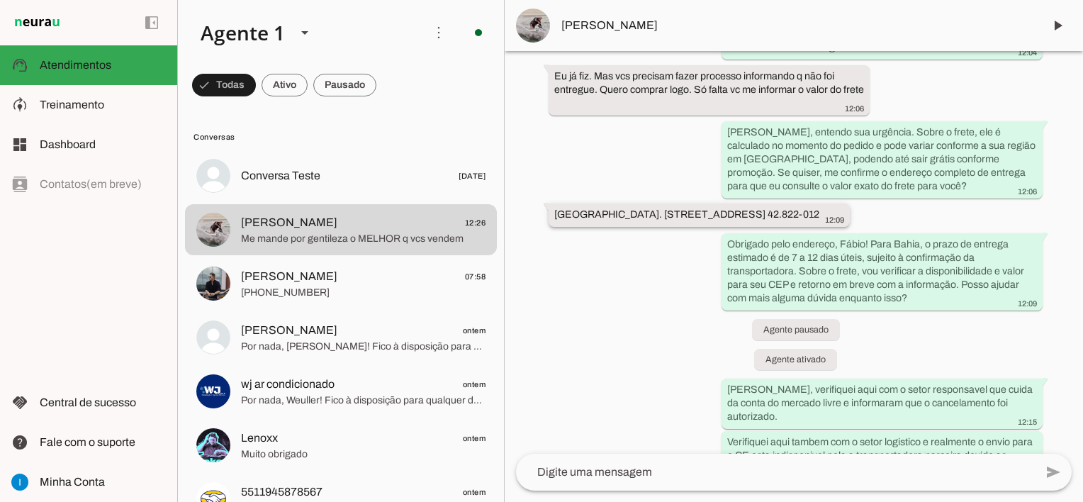
drag, startPoint x: 581, startPoint y: 227, endPoint x: 634, endPoint y: 224, distance: 52.5
click at [0, 0] on slot "[GEOGRAPHIC_DATA]. [STREET_ADDRESS] 42.822-012" at bounding box center [0, 0] width 0 height 0
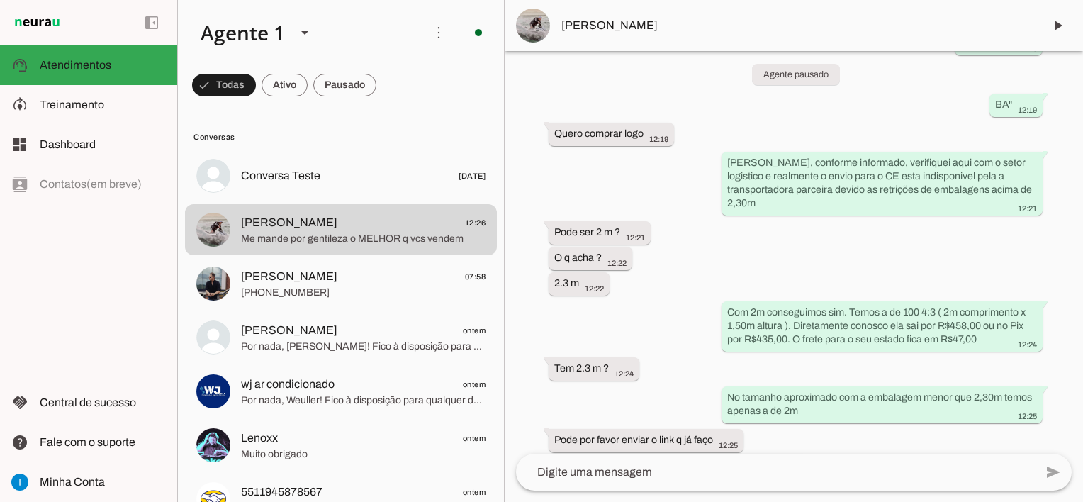
scroll to position [5327, 0]
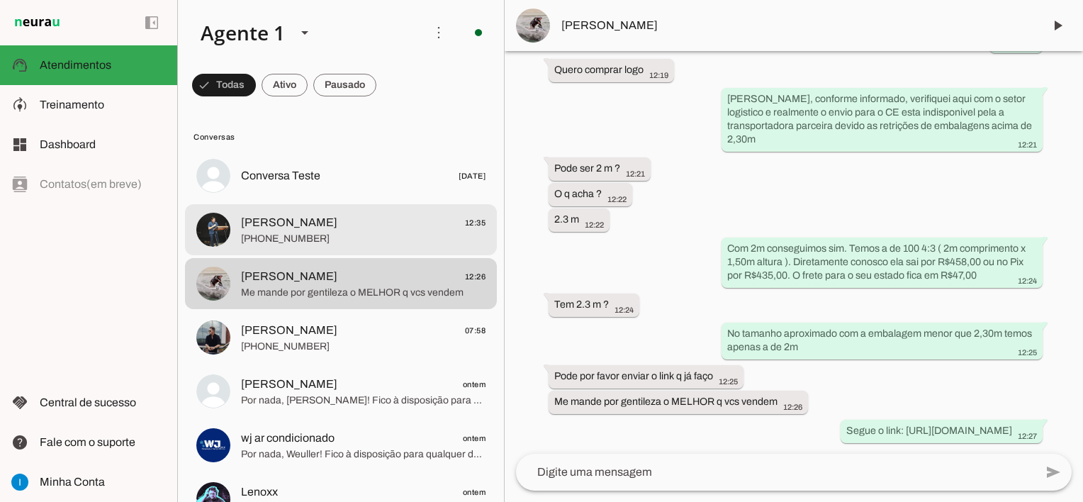
click at [369, 239] on span "+55 8598129061" at bounding box center [363, 239] width 245 height 14
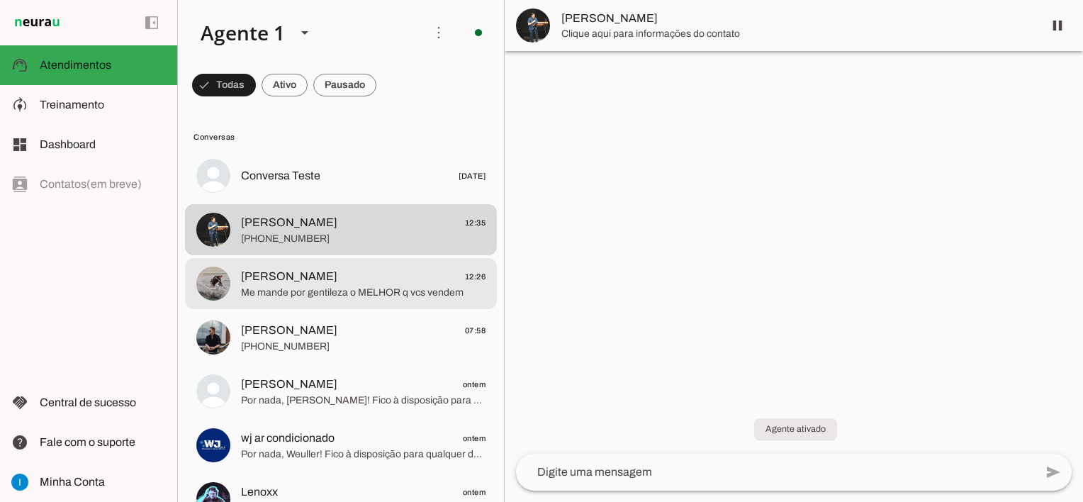
click at [329, 286] on span "Me mande por gentileza o MELHOR q vcs vendem" at bounding box center [363, 293] width 245 height 14
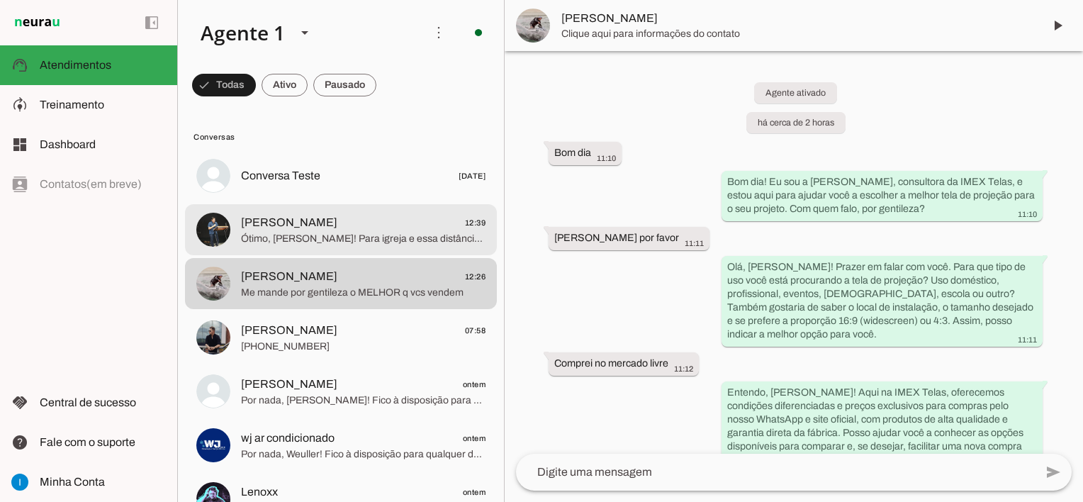
click at [324, 233] on span "Ótimo, Luís! Para igreja e essa distância de 20 metros, o formato 4:3 é bastant…" at bounding box center [363, 239] width 245 height 14
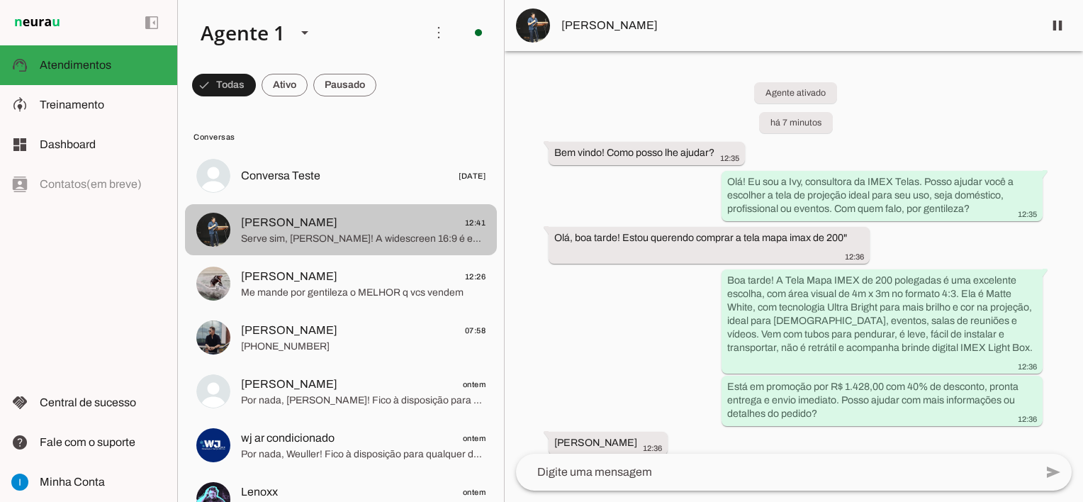
click at [377, 242] on span "Serve sim, Luís! A widescreen 16:9 é excelente para projeção de vídeos e conteú…" at bounding box center [363, 239] width 245 height 14
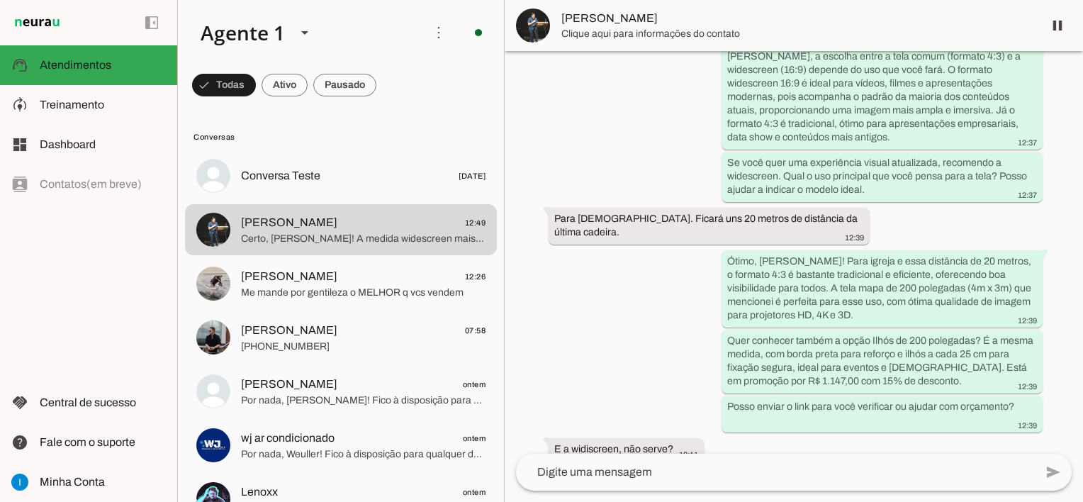
scroll to position [978, 0]
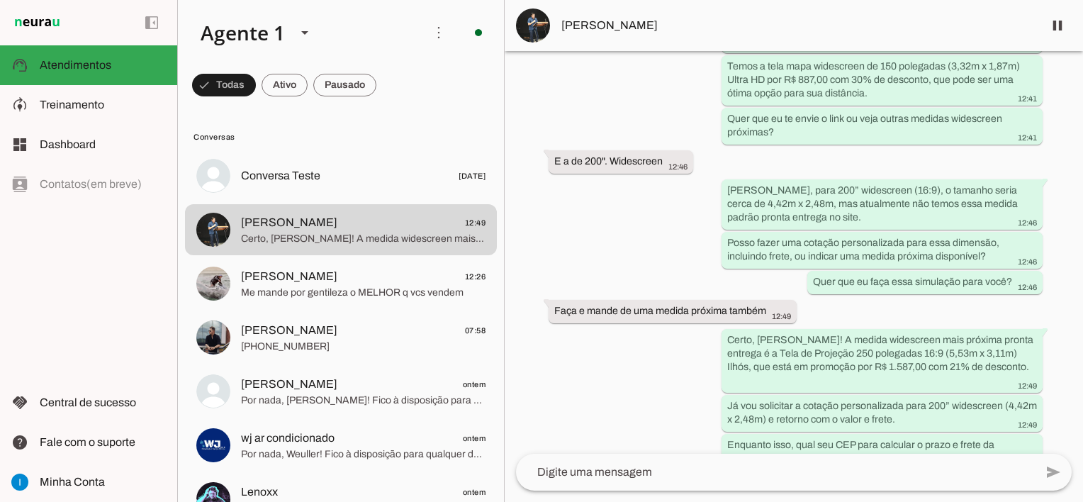
click at [771, 479] on textarea at bounding box center [775, 472] width 519 height 17
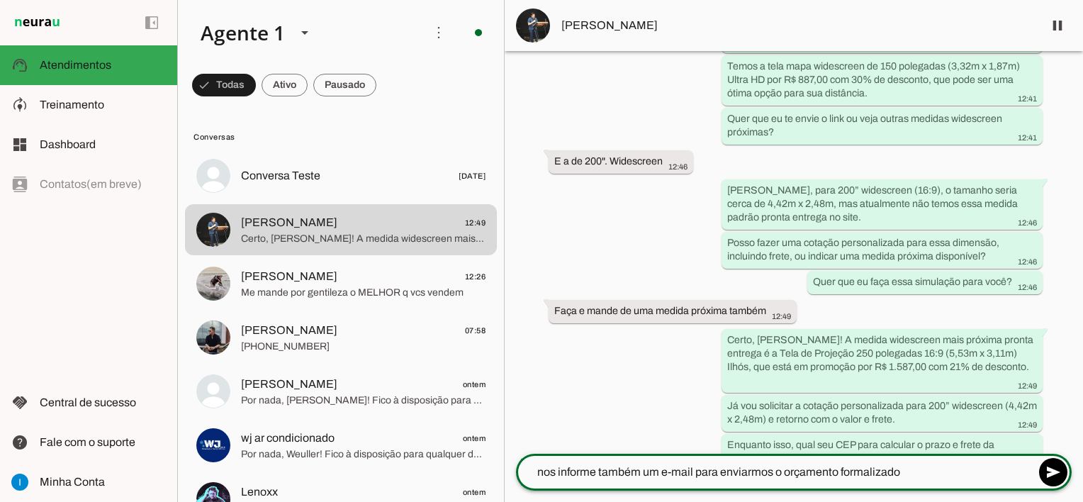
type textarea "nos informe também um e-mail para enviarmos o orçamento formalizado"
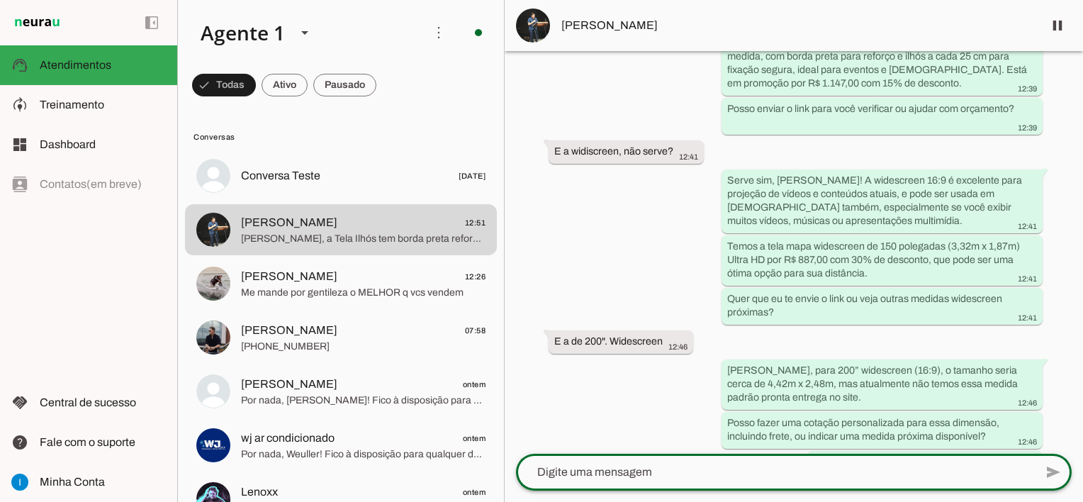
scroll to position [1182, 0]
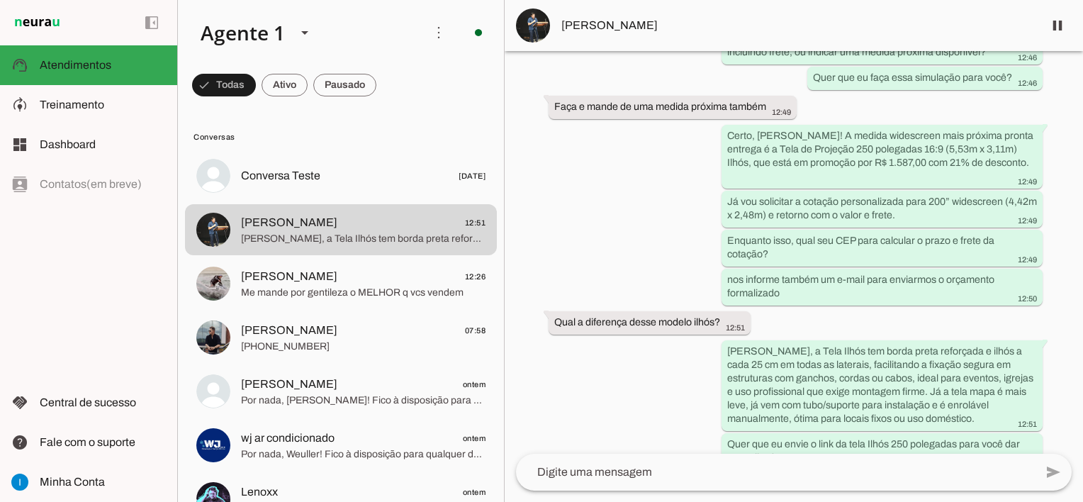
click at [620, 140] on div "Agente ativado há 17 minutos Bem vindo! Como posso lhe ajudar? 12:35 Olá! Eu so…" at bounding box center [794, 252] width 578 height 403
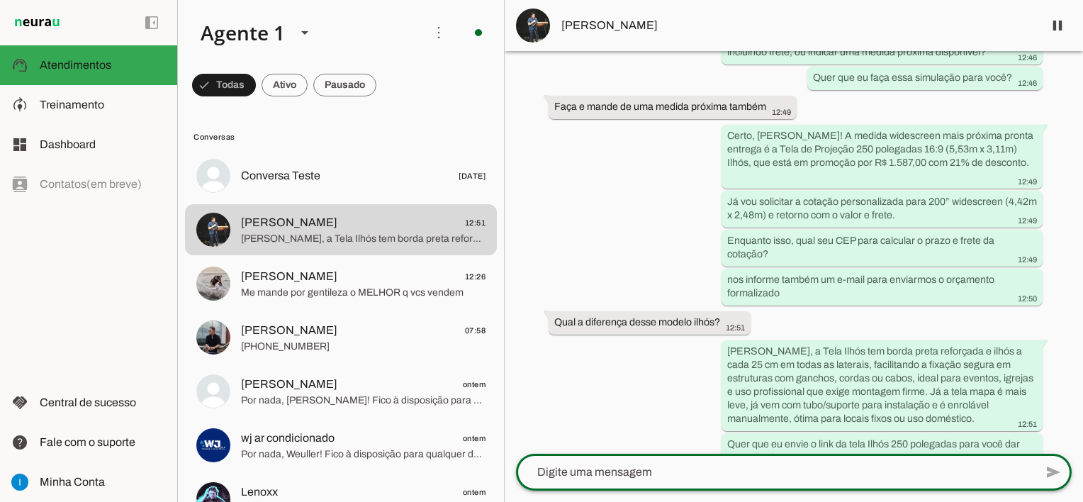
drag, startPoint x: 729, startPoint y: 20, endPoint x: 747, endPoint y: 0, distance: 27.1
click at [729, 20] on span "Luís Carlos" at bounding box center [796, 25] width 471 height 17
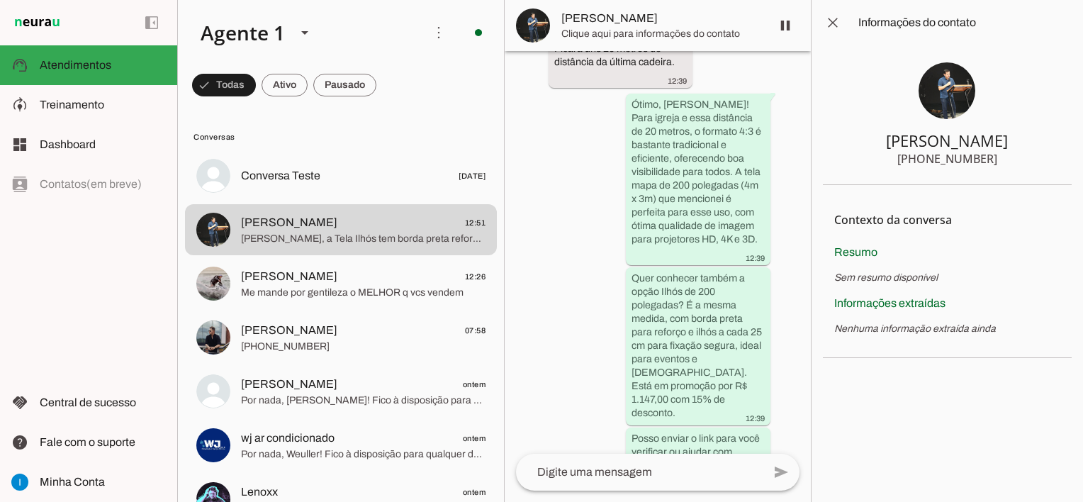
scroll to position [2489, 0]
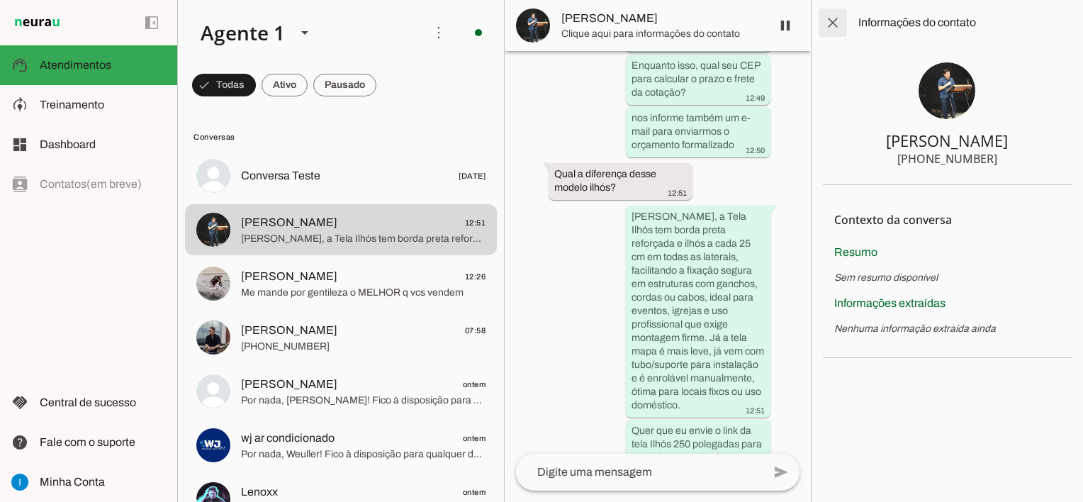
click at [839, 17] on span at bounding box center [833, 23] width 34 height 34
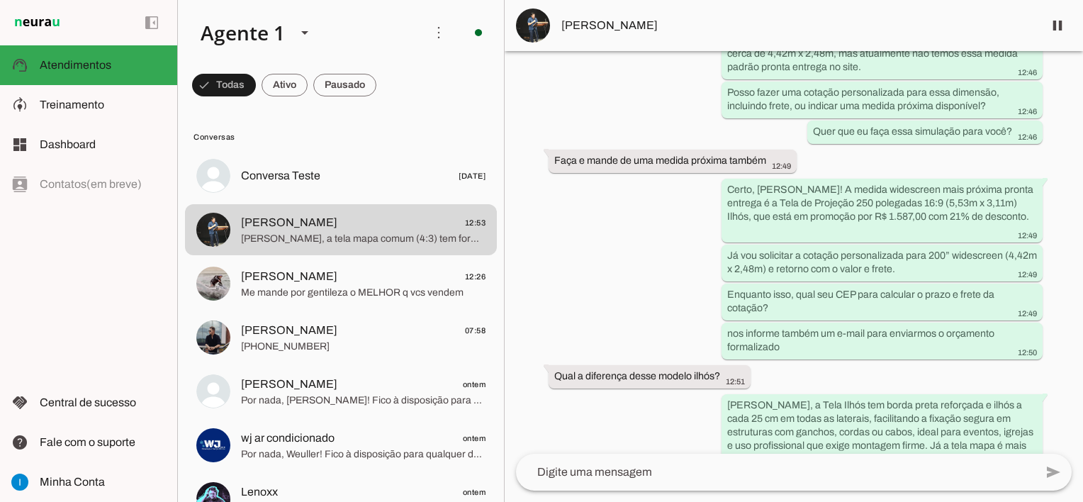
scroll to position [1412, 0]
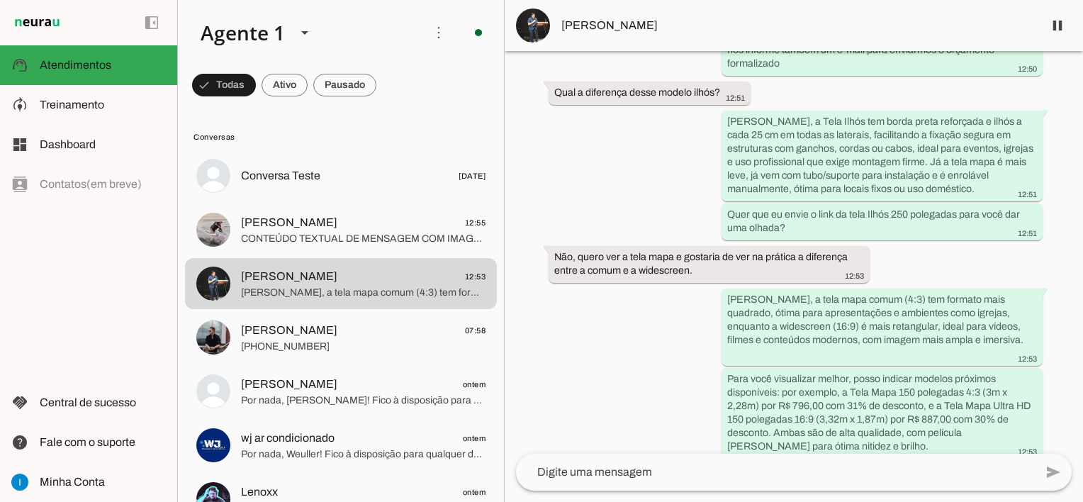
click at [652, 478] on textarea at bounding box center [775, 472] width 519 height 17
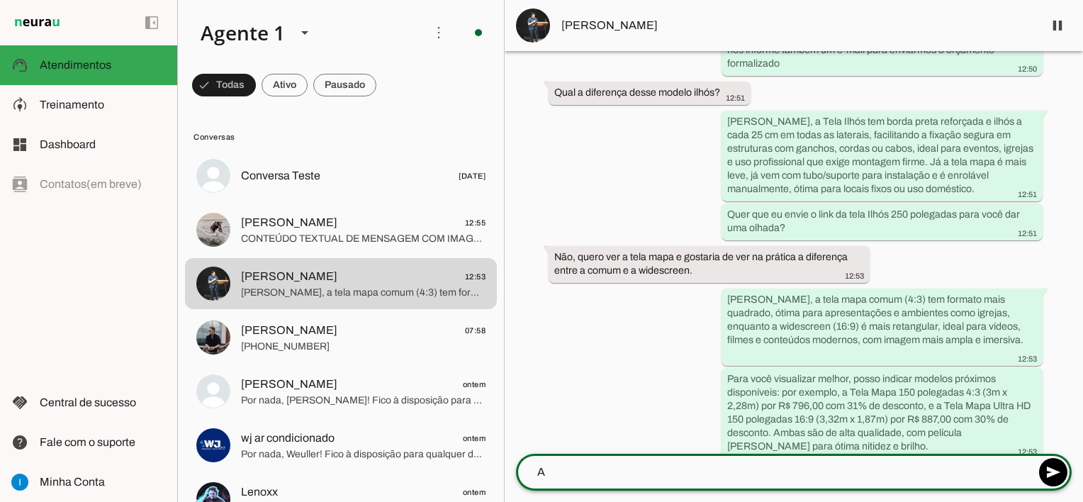
type textarea "A"
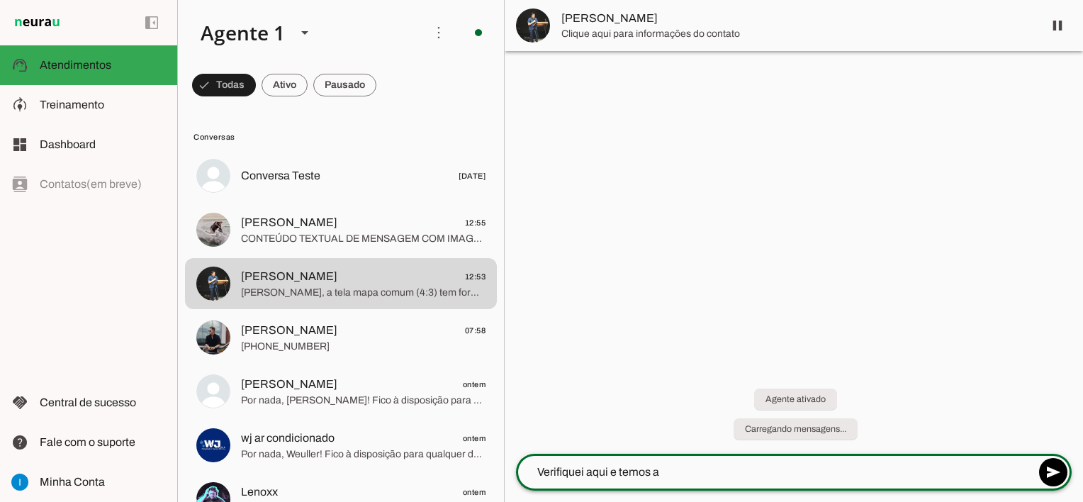
scroll to position [0, 0]
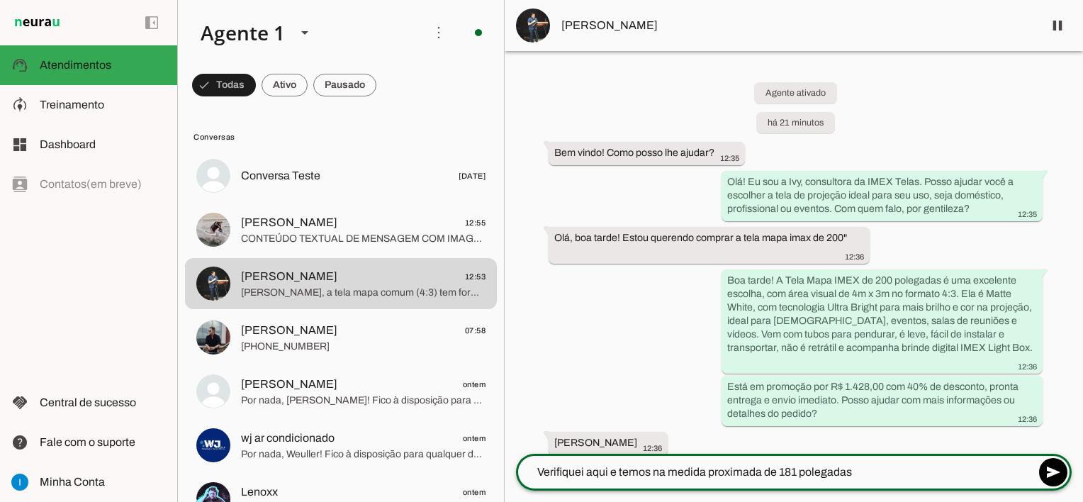
type textarea "Verifiquei aqui e temos na medida proximada de 181 polegadas"
type md-outlined-text-field "Verifiquei aqui e temos na medida proximada de 181 polegadas"
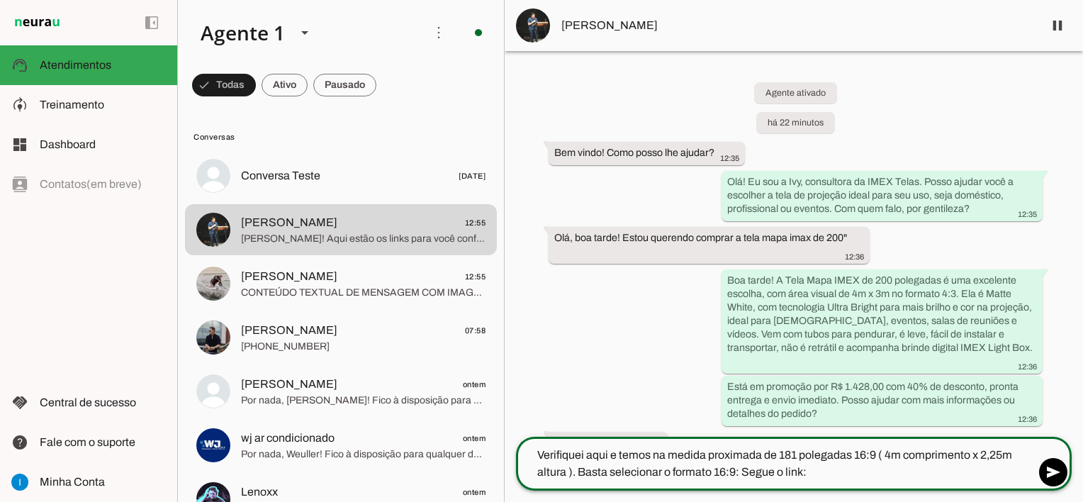
type textarea "Verifiquei aqui e temos na medida proximada de 181 polegadas 16:9 ( 4m comprime…"
type md-outlined-text-field "Verifiquei aqui e temos na medida proximada de 181 polegadas 16:9 ( 4m comprime…"
paste textarea "https://imex-telas.lojaintegrada.com.br/tela-de-projecao-200-polegadas-4-x-3-da…"
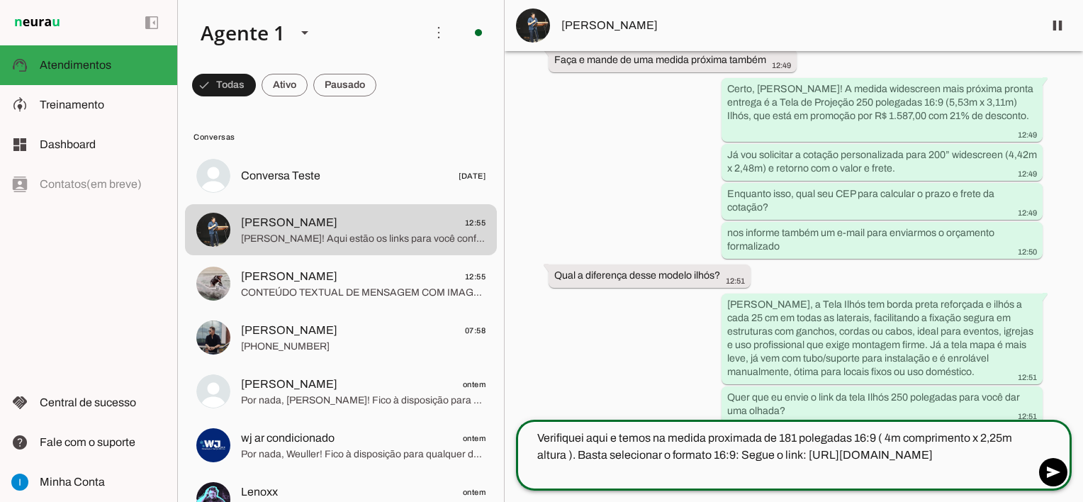
scroll to position [1662, 0]
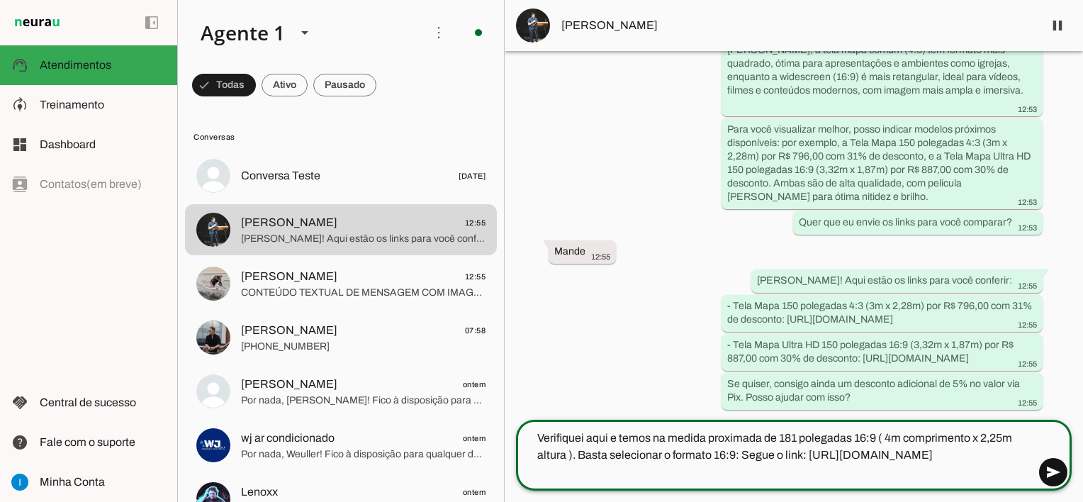
type textarea "Verifiquei aqui e temos na medida proximada de 181 polegadas 16:9 ( 4m comprime…"
type md-outlined-text-field "Verifiquei aqui e temos na medida proximada de 181 polegadas 16:9 ( 4m comprime…"
click at [1060, 474] on span at bounding box center [1053, 472] width 34 height 34
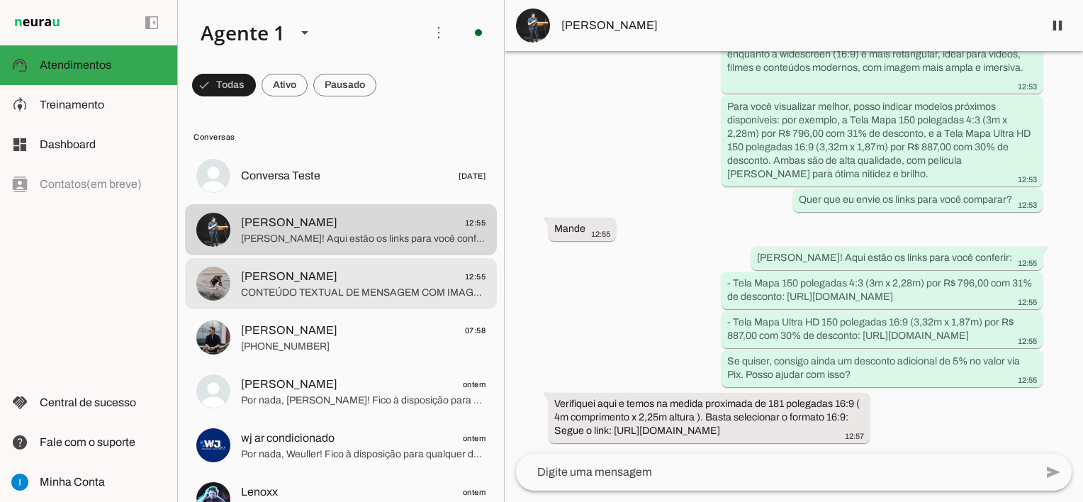
click at [357, 286] on span "CONTEÚDO TEXTUAL DE MENSAGEM COM IMAGEM (URL https://f004.backblazeb2.com/file/…" at bounding box center [363, 293] width 245 height 14
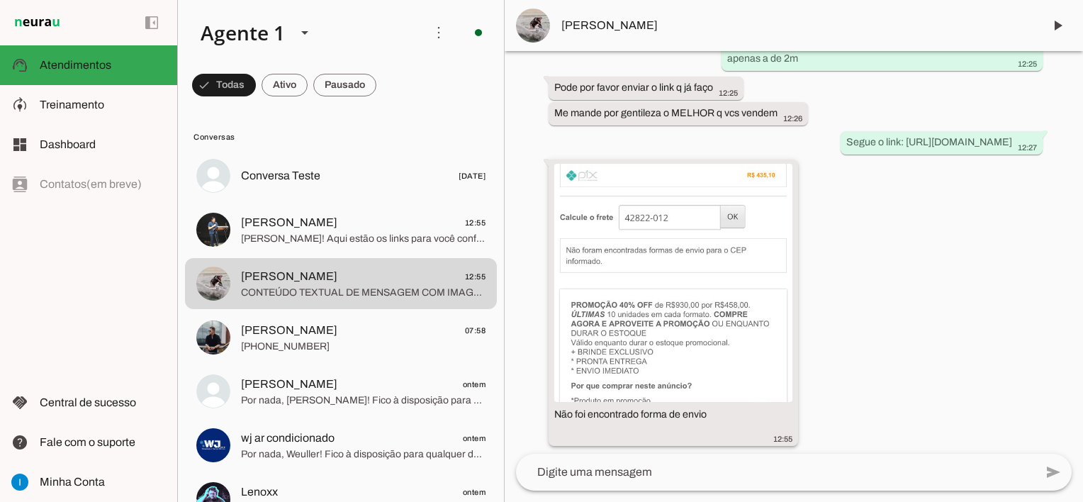
scroll to position [5619, 0]
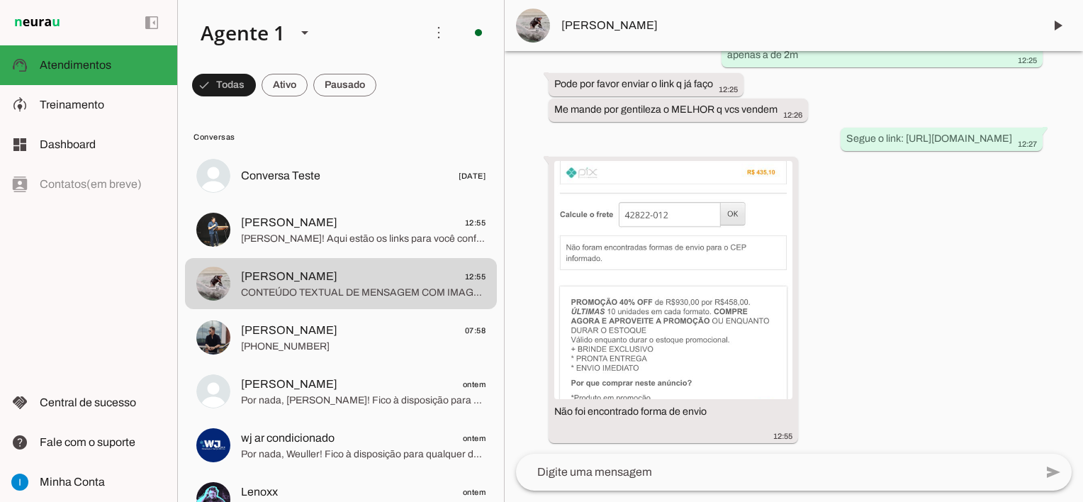
click at [656, 476] on textarea at bounding box center [775, 472] width 519 height 17
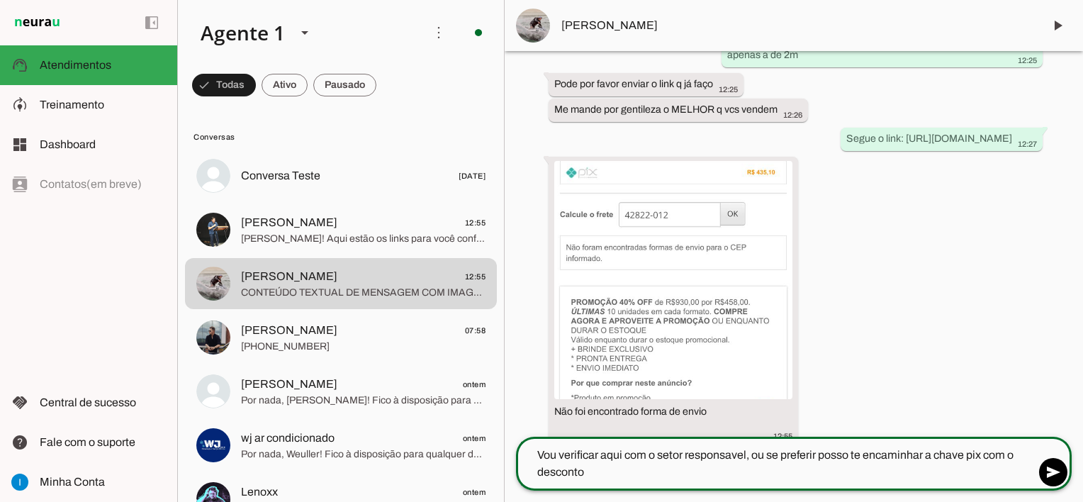
click at [819, 454] on textarea "Vou verificar aqui com o setor responsavel, ou se preferir posso te encaminhar …" at bounding box center [775, 464] width 519 height 34
click at [600, 471] on textarea "Vou verificar aqui com o setor responsavel, ou se preferir, posso te encaminhar…" at bounding box center [775, 464] width 519 height 34
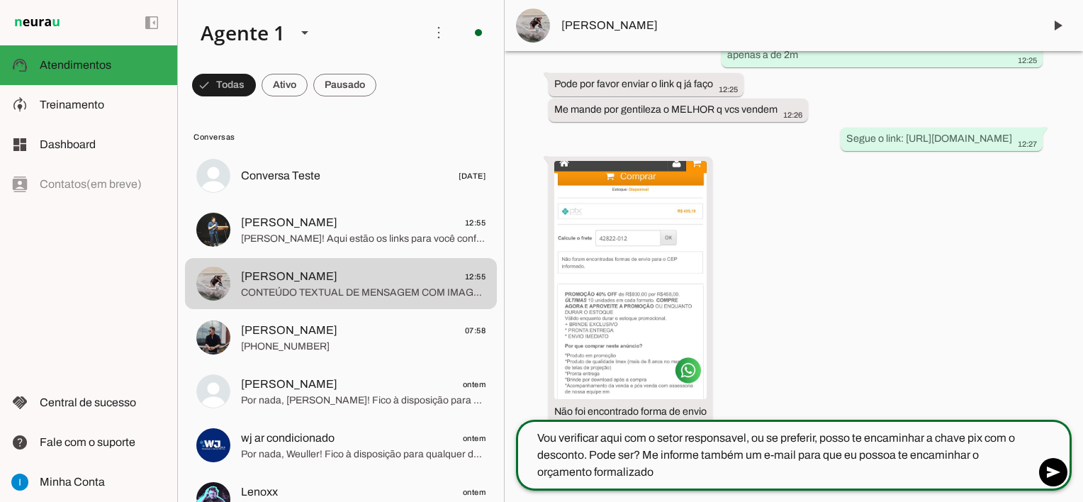
type textarea "Vou verificar aqui com o setor responsavel, ou se preferir, posso te encaminhar…"
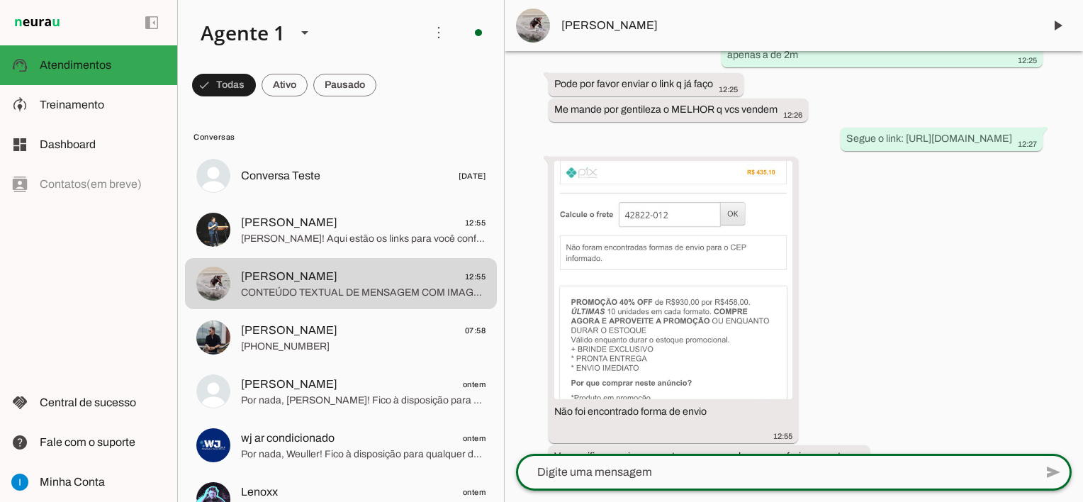
scroll to position [5685, 0]
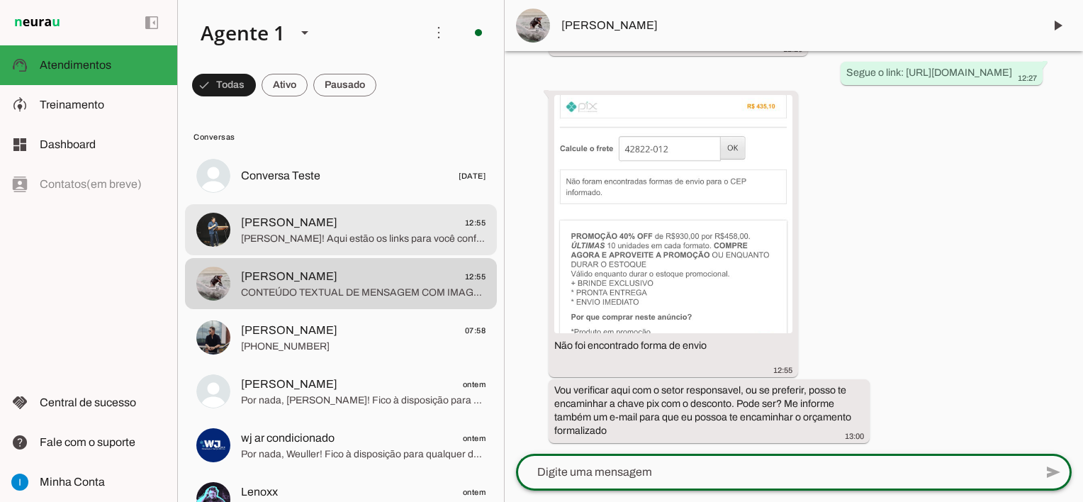
click at [328, 237] on span "Claro, Luís! Aqui estão os links para você conferir: - Tela Mapa 150 polegadas …" at bounding box center [363, 239] width 245 height 14
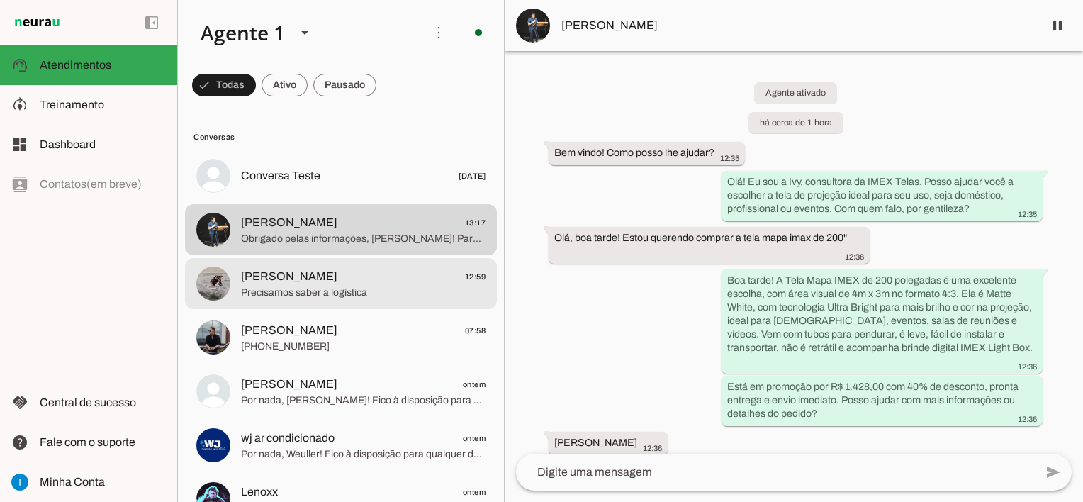
click at [390, 286] on span "Precisamos saber a logística" at bounding box center [363, 293] width 245 height 14
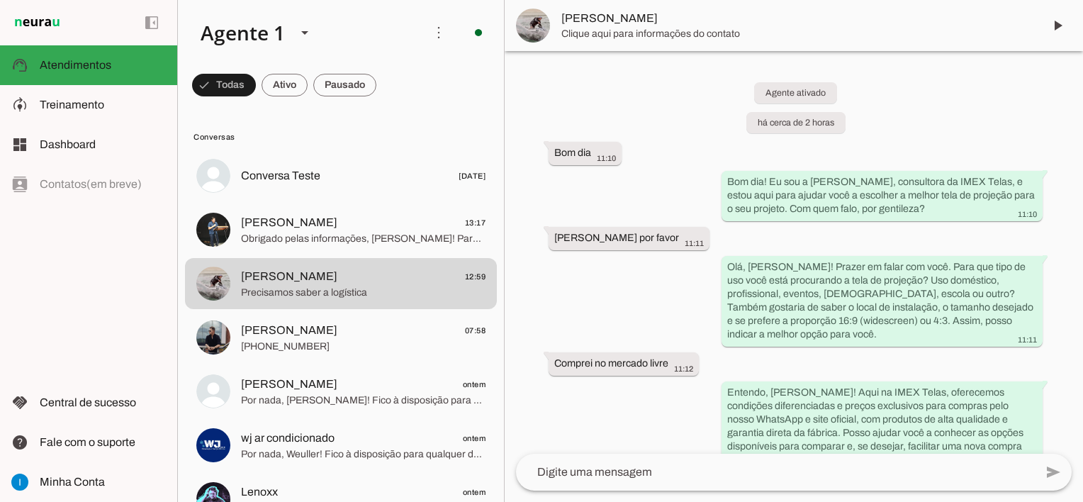
scroll to position [5716, 0]
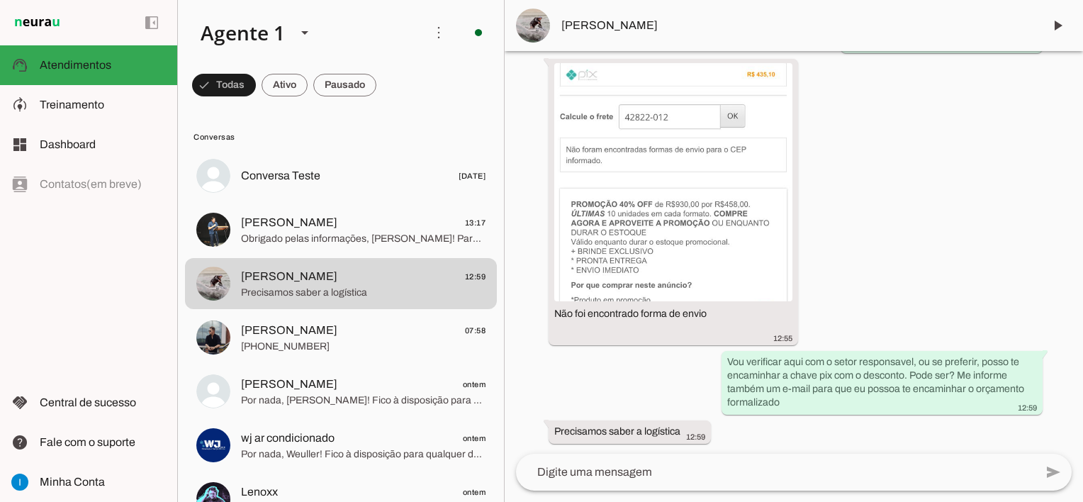
click at [669, 472] on textarea at bounding box center [775, 472] width 519 height 17
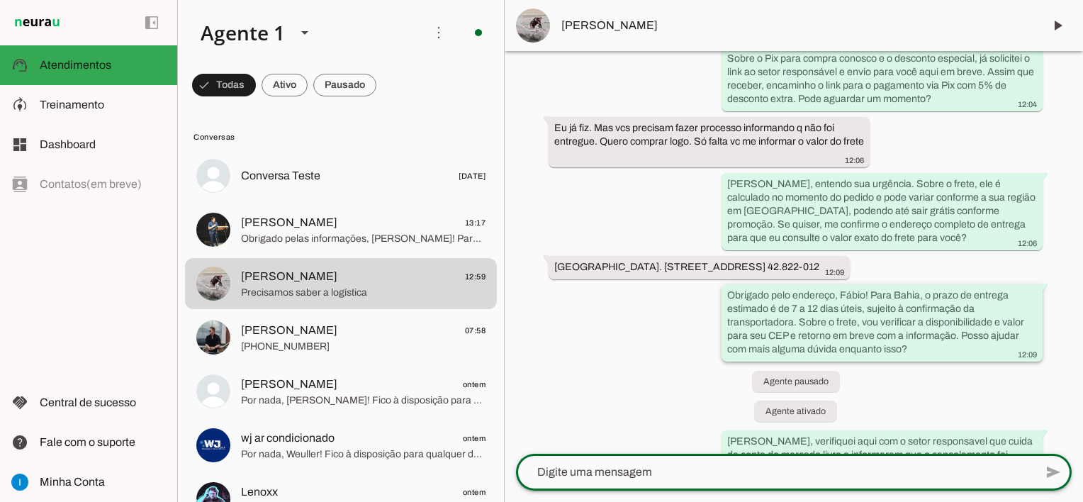
scroll to position [4661, 0]
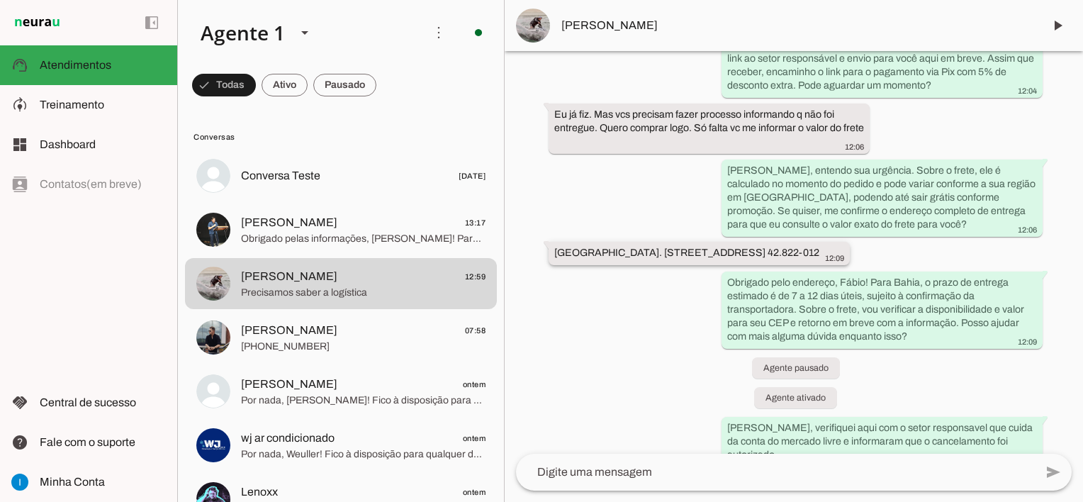
drag, startPoint x: 815, startPoint y: 252, endPoint x: 581, endPoint y: 269, distance: 234.5
click at [0, 0] on slot "[GEOGRAPHIC_DATA]. [STREET_ADDRESS] 42.822-012" at bounding box center [0, 0] width 0 height 0
click at [650, 471] on textarea at bounding box center [775, 472] width 519 height 17
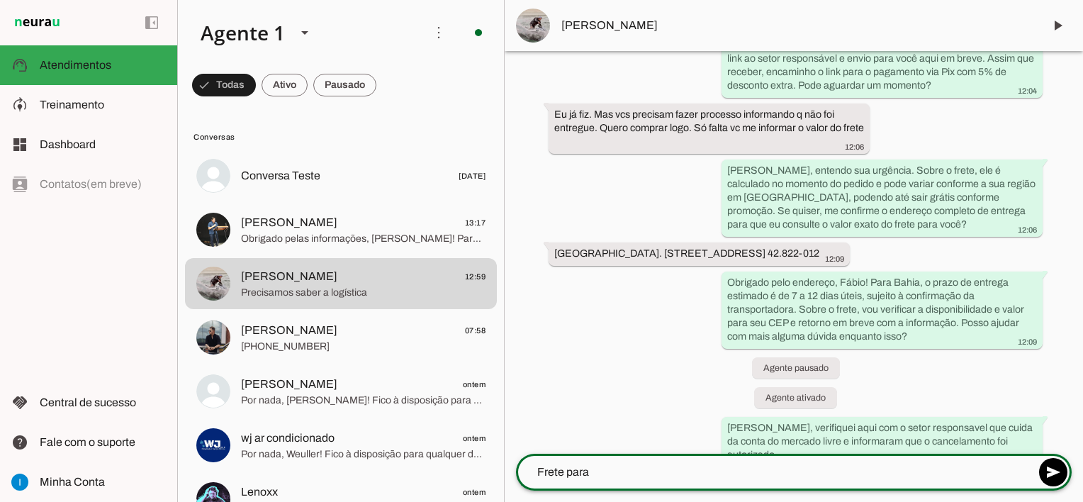
type textarea "Frete para"
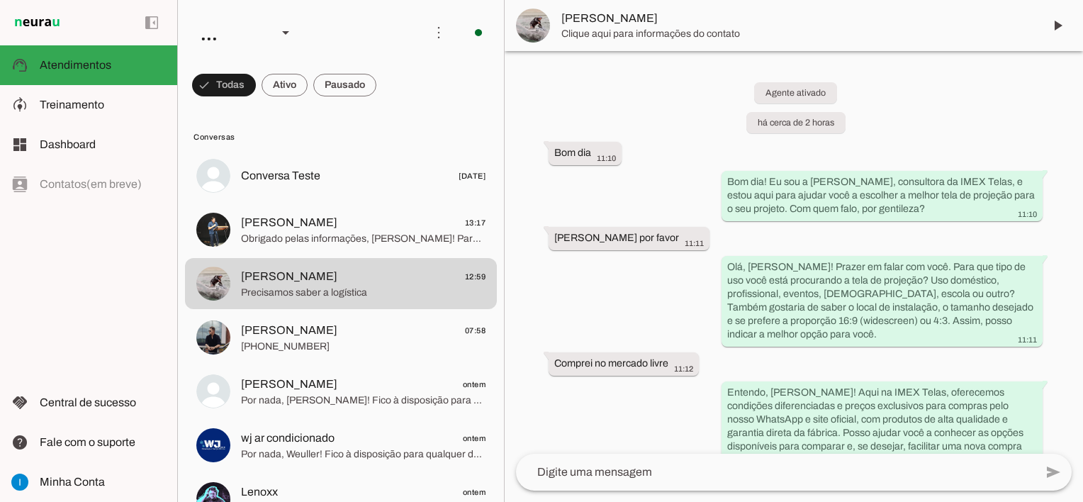
scroll to position [5716, 0]
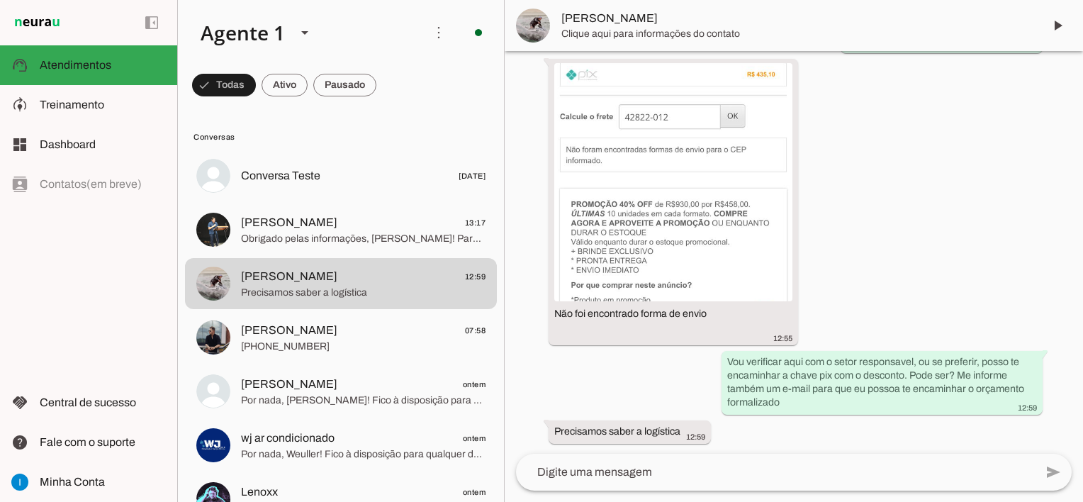
click at [627, 478] on textarea at bounding box center [775, 472] width 519 height 17
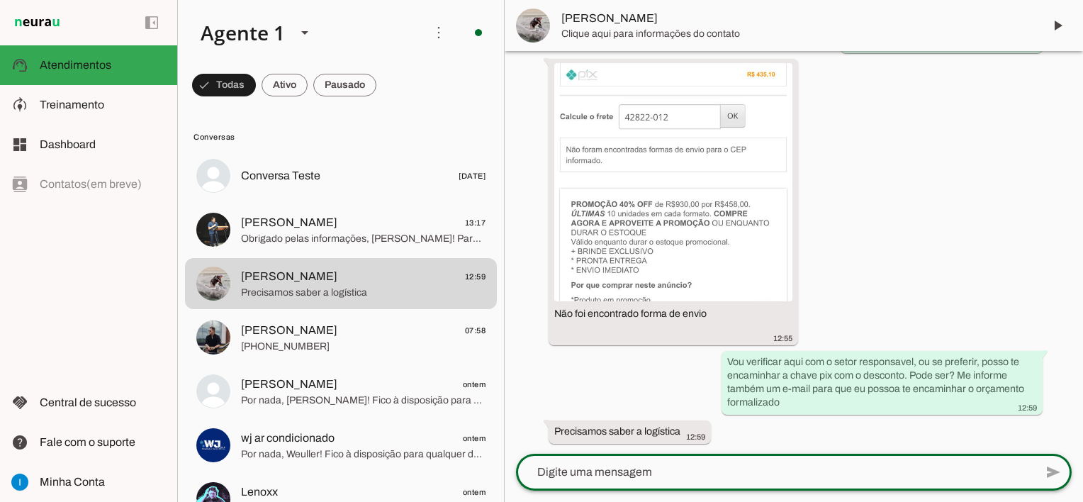
paste textarea "Camaçari Bahia"
click at [539, 471] on textarea "Camaçari Bahia" at bounding box center [775, 472] width 519 height 17
click at [689, 474] on textarea "Frete para Camaçari Bahia" at bounding box center [775, 472] width 519 height 17
click at [538, 471] on textarea "Frete para Camaçari Bahia R$47,00." at bounding box center [775, 472] width 519 height 17
click at [681, 471] on textarea "O frete para Camaçari Bahia R$47,00." at bounding box center [775, 472] width 519 height 17
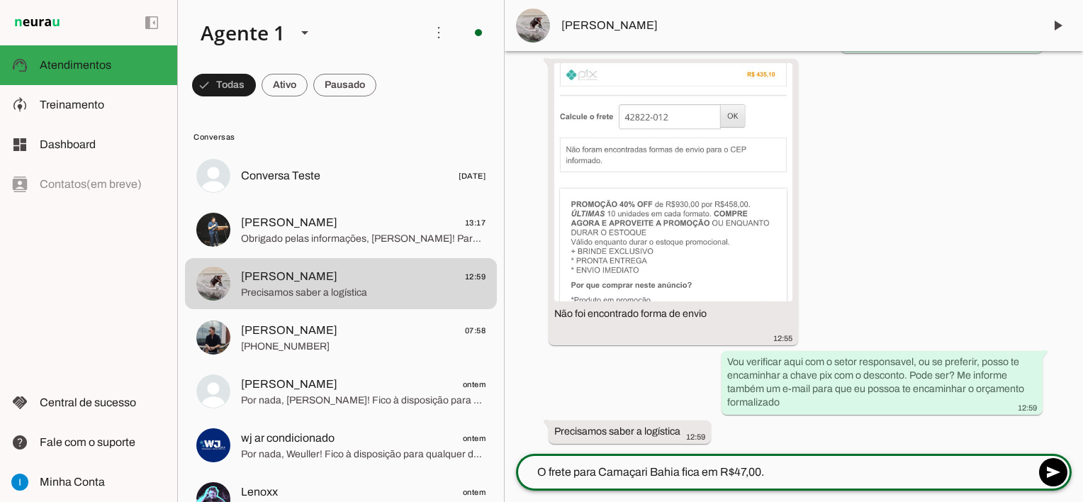
click at [788, 474] on textarea "O frete para Camaçari Bahia fica em R$47,00." at bounding box center [775, 472] width 519 height 17
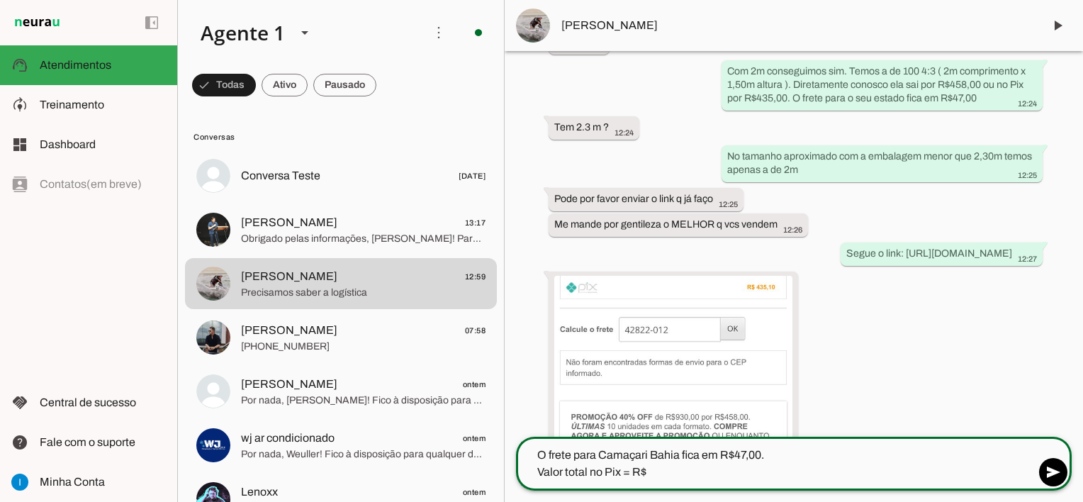
scroll to position [5517, 0]
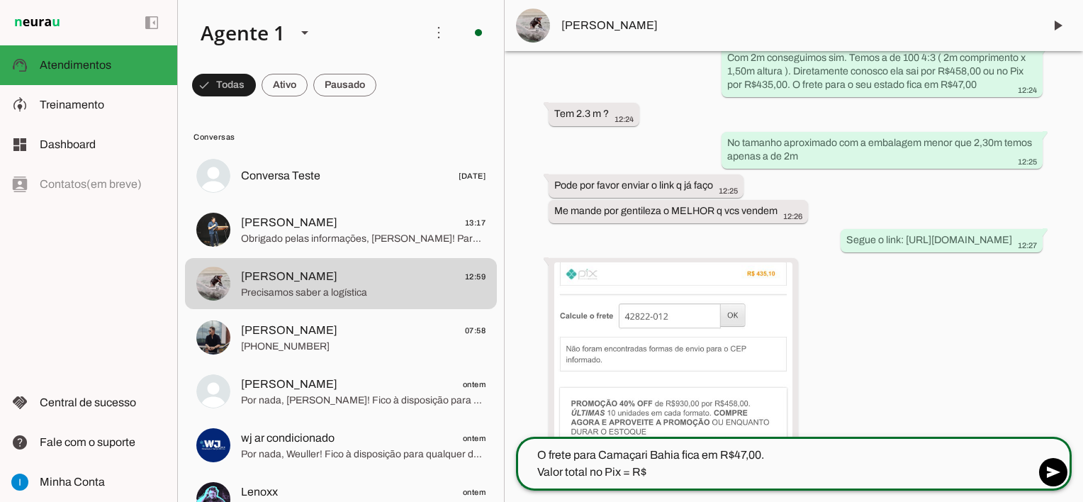
type textarea "O frete para Camaçari Bahia fica em R$47,00. Valor total no Pix = R$"
type md-outlined-text-field "O frete para Camaçari Bahia fica em R$47,00. Valor total no Pix = R$"
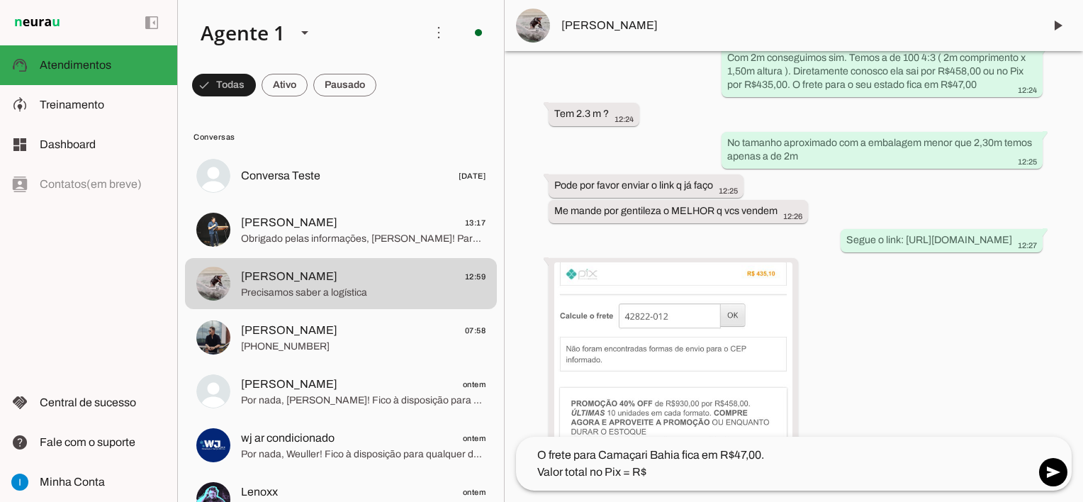
click at [648, 468] on textarea "O frete para Camaçari Bahia fica em R$47,00. Valor total no Pix = R$" at bounding box center [775, 464] width 519 height 34
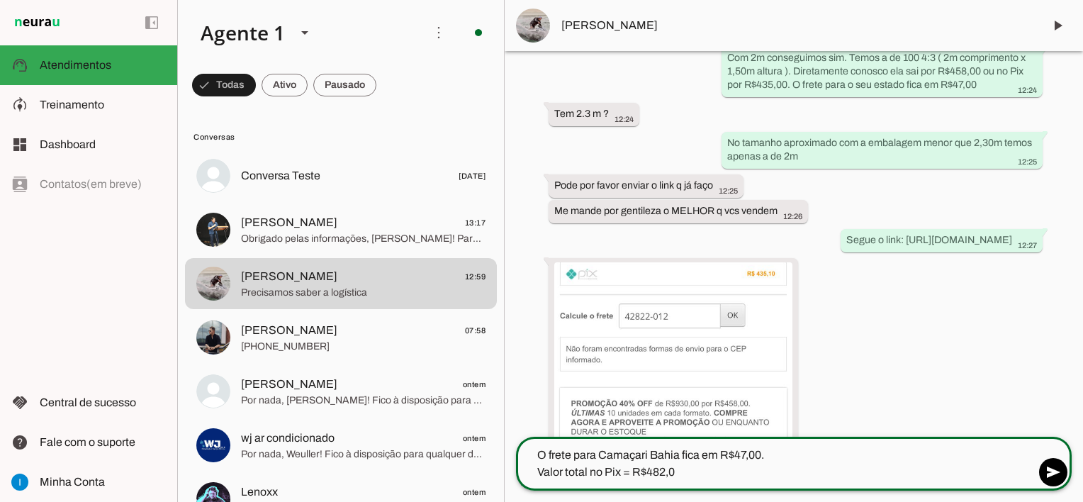
type textarea "O frete para Camaçari Bahia fica em R$47,00. Valor total no Pix = R$482,00"
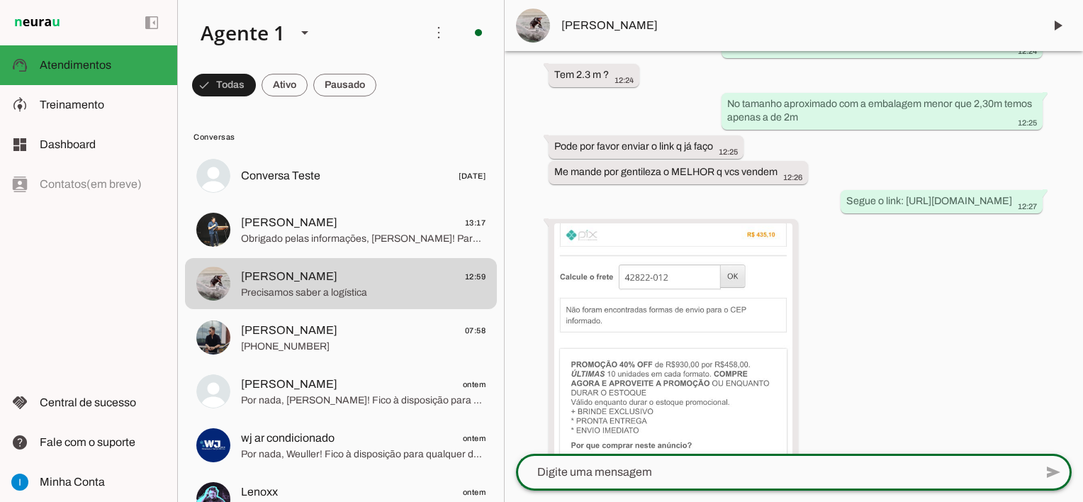
scroll to position [5756, 0]
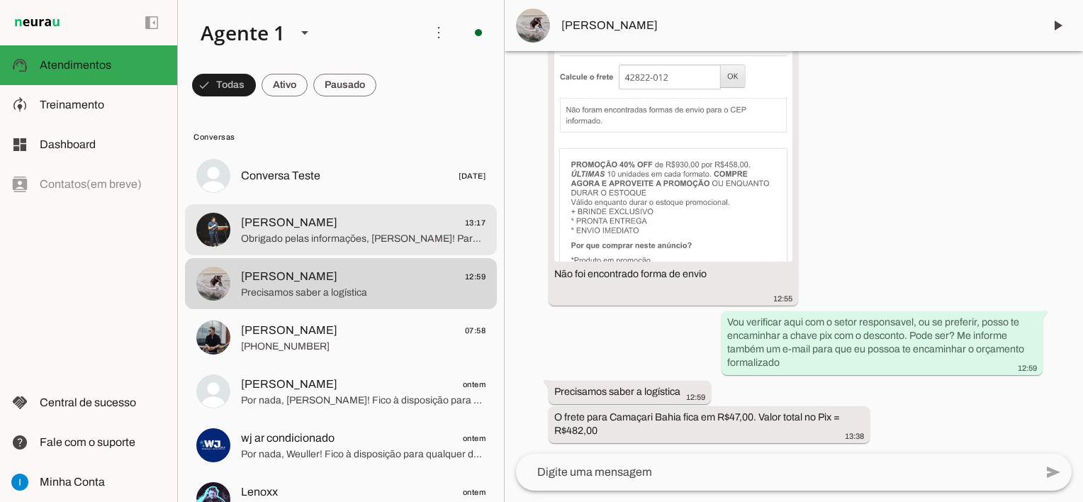
click at [398, 234] on span "Obrigado pelas informações, Luís! Para esse espaço e distância, recomendo uma t…" at bounding box center [363, 239] width 245 height 14
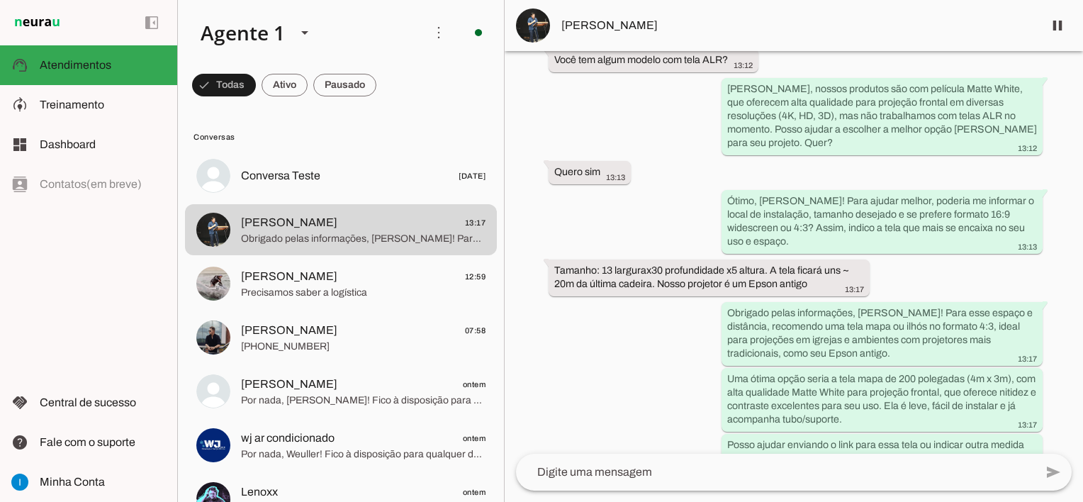
scroll to position [2640, 0]
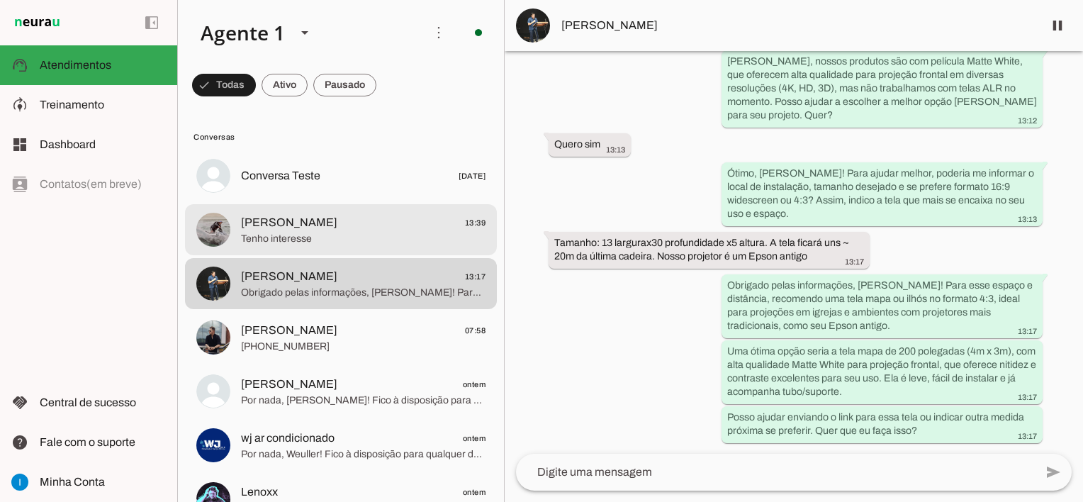
click at [327, 240] on span "Tenho interesse" at bounding box center [363, 239] width 245 height 14
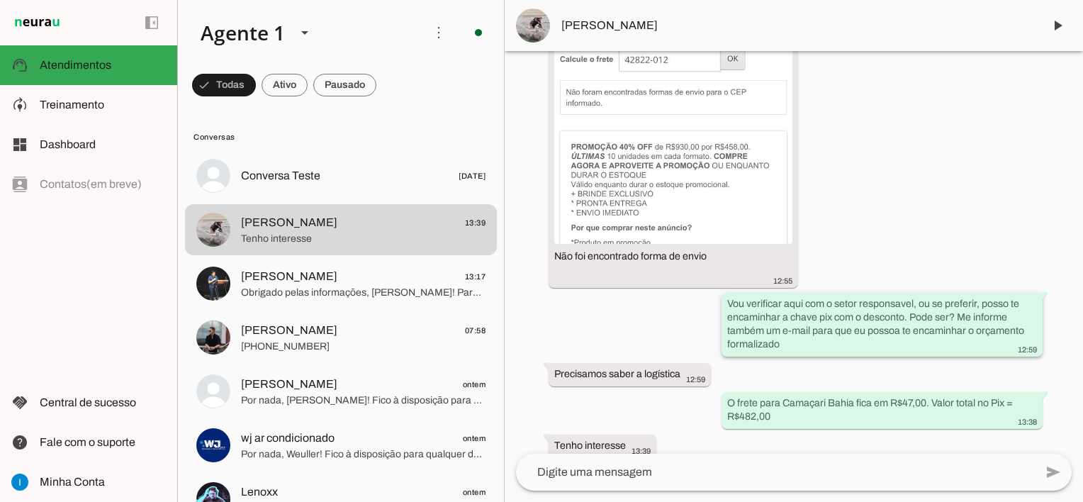
scroll to position [5789, 0]
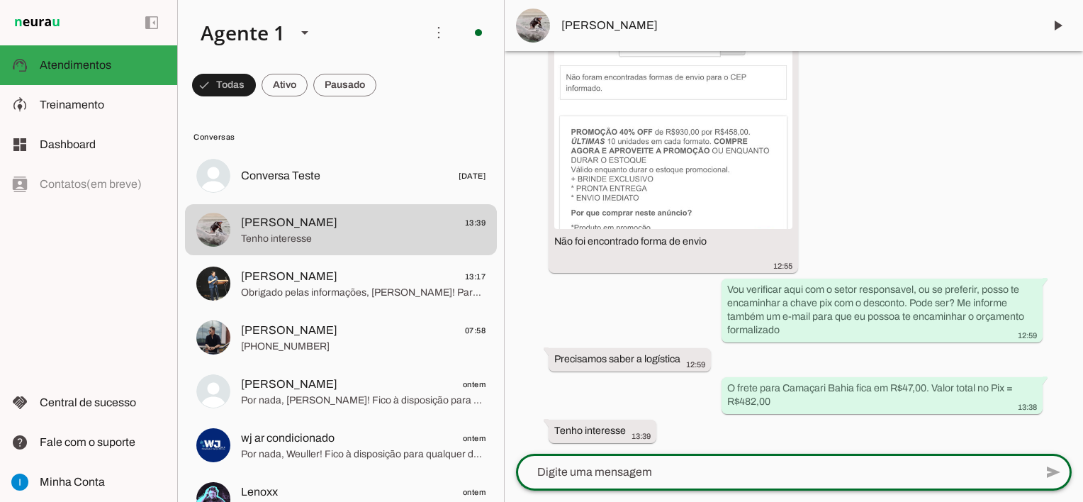
click at [658, 474] on textarea at bounding box center [775, 472] width 519 height 17
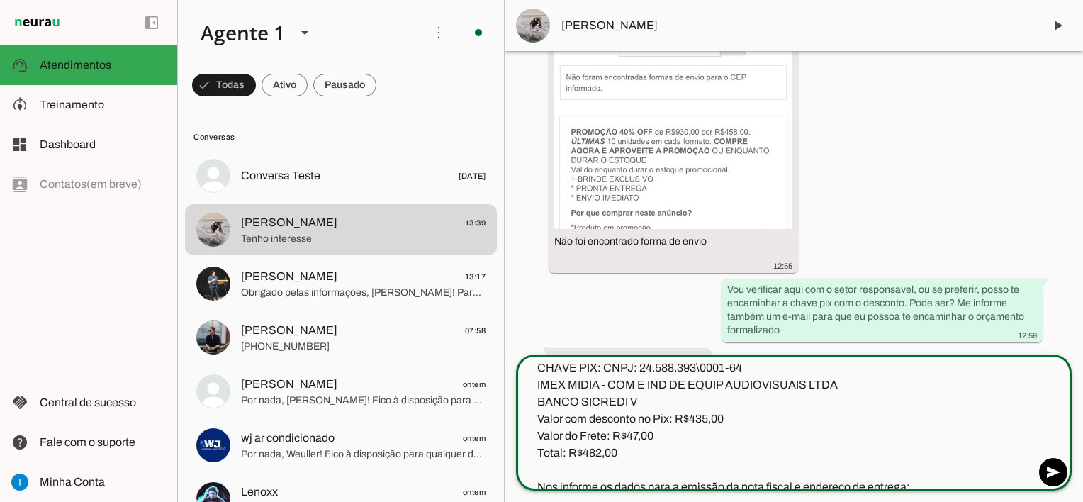
scroll to position [0, 0]
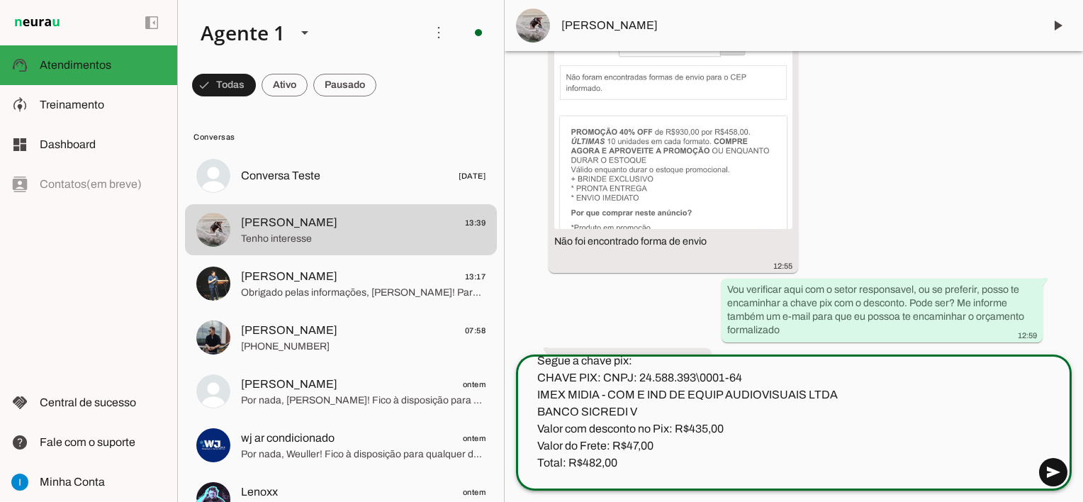
type textarea "Segue a chave pix: CHAVE PIX: CNPJ: 24.588.393\0001-64 IMEX MIDIA - COM E IND D…"
type md-outlined-text-field "Segue a chave pix: CHAVE PIX: CNPJ: 24.588.393\0001-64 IMEX MIDIA - COM E IND D…"
click at [1049, 472] on span at bounding box center [1053, 472] width 34 height 34
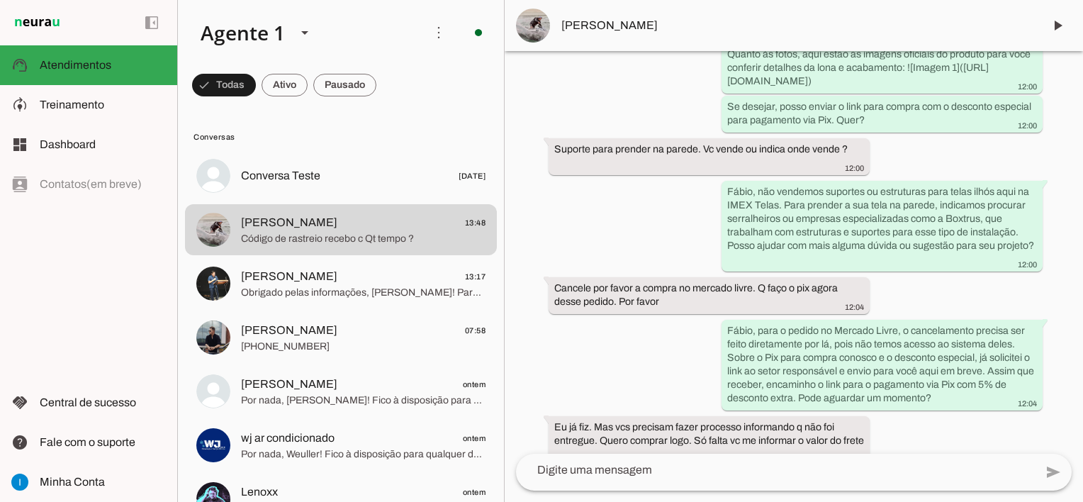
scroll to position [5940, 0]
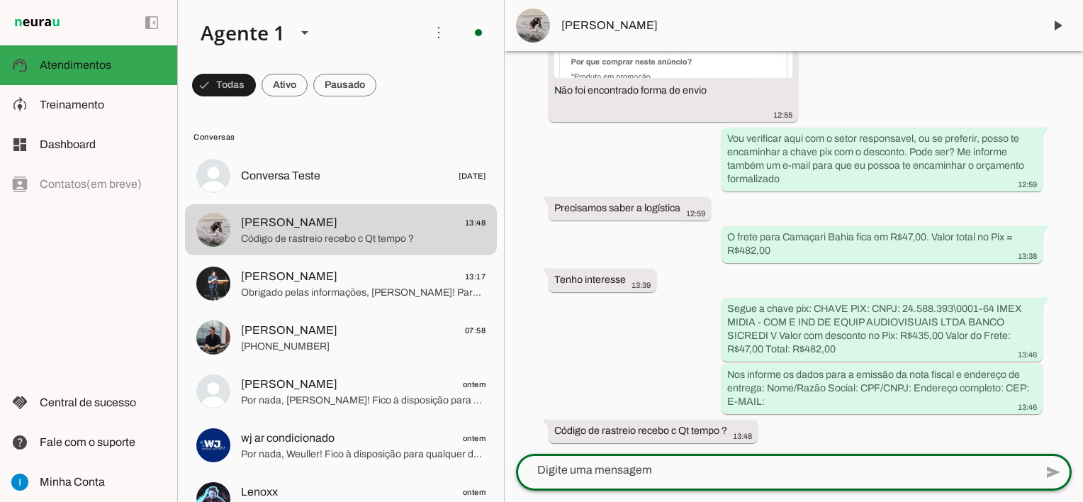
click at [602, 470] on textarea at bounding box center [775, 469] width 519 height 17
type textarea "a"
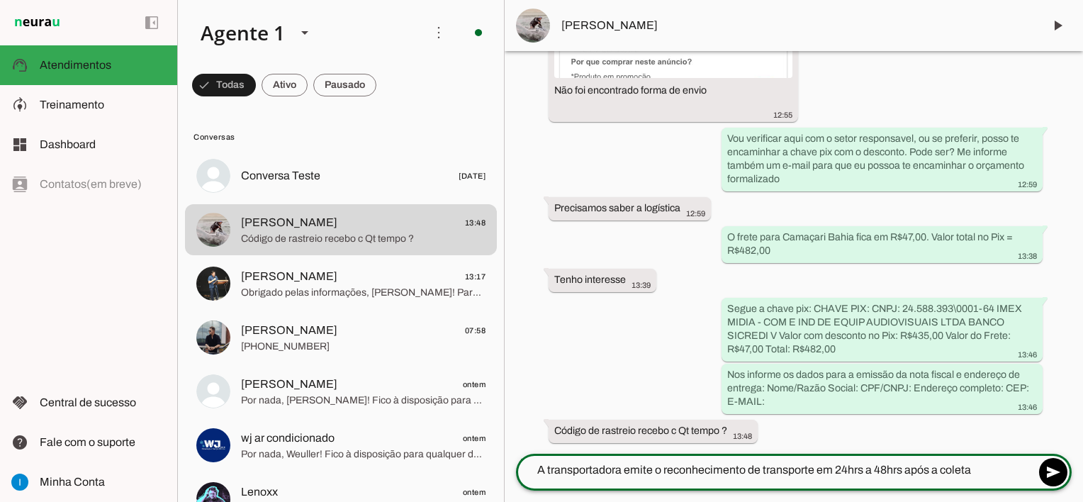
type textarea "A transportadora emite o reconhecimento de transporte em 24hrs a 48hrs após a c…"
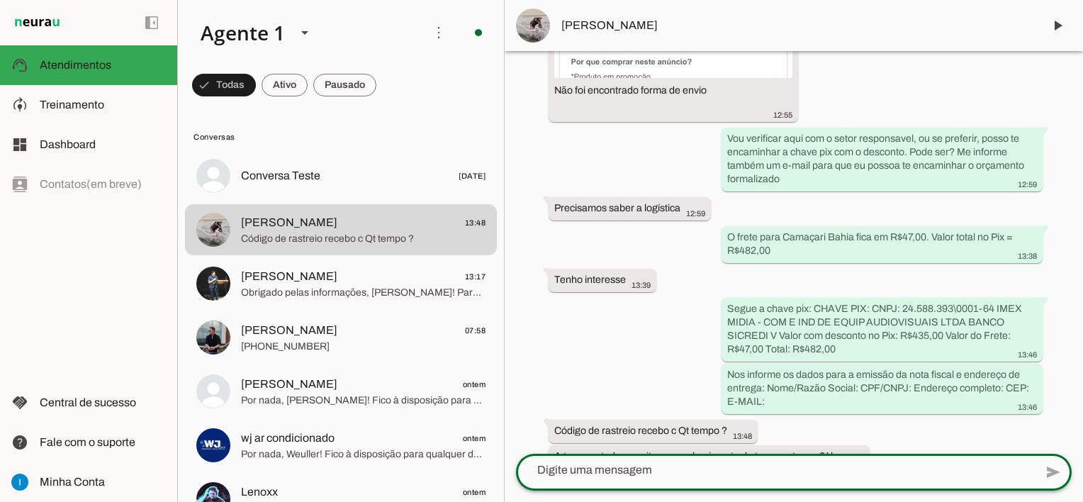
scroll to position [5979, 0]
